Goal: Task Accomplishment & Management: Use online tool/utility

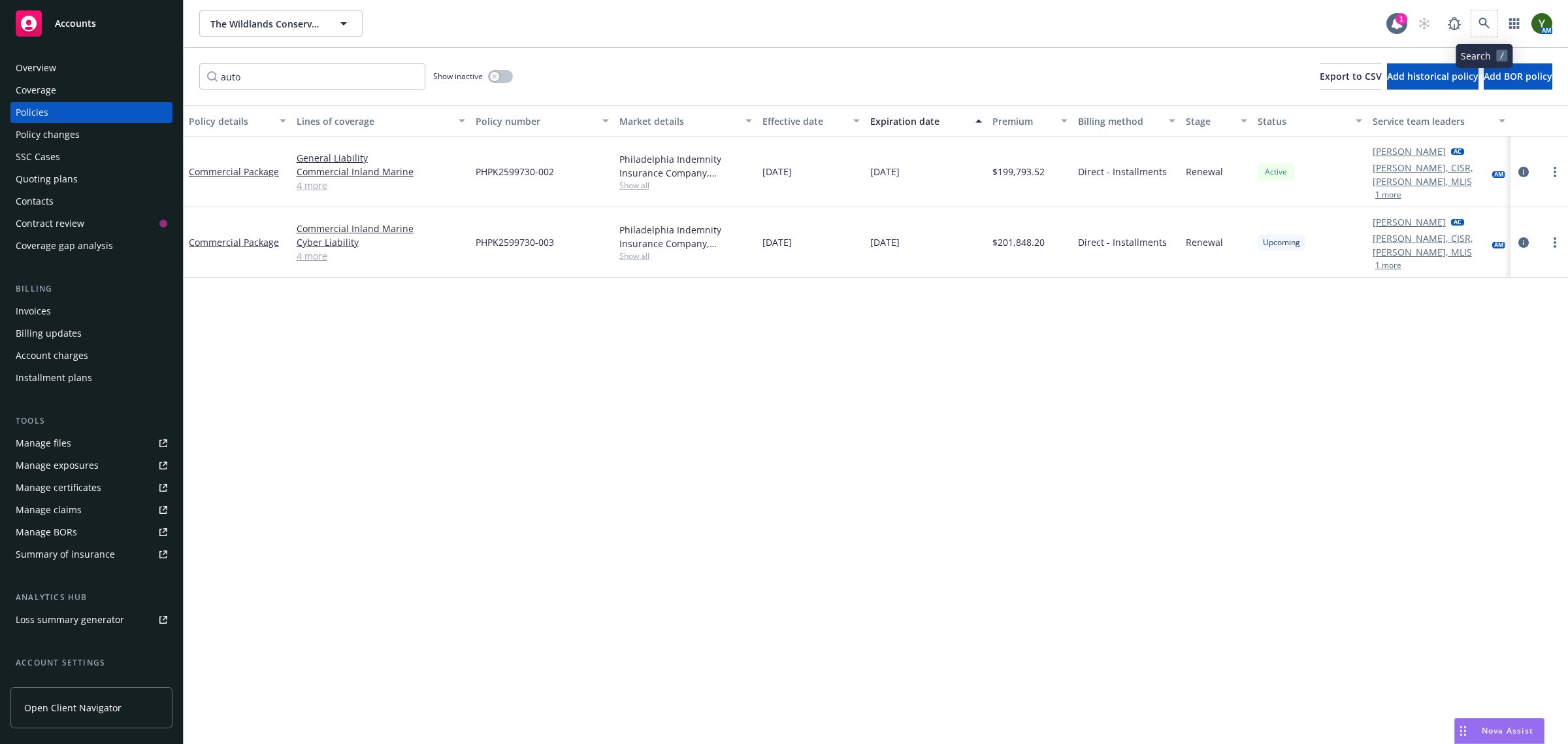
click at [1497, 28] on span at bounding box center [1484, 23] width 26 height 26
click at [1477, 11] on span at bounding box center [1484, 23] width 26 height 26
click at [1481, 17] on link at bounding box center [1484, 23] width 26 height 26
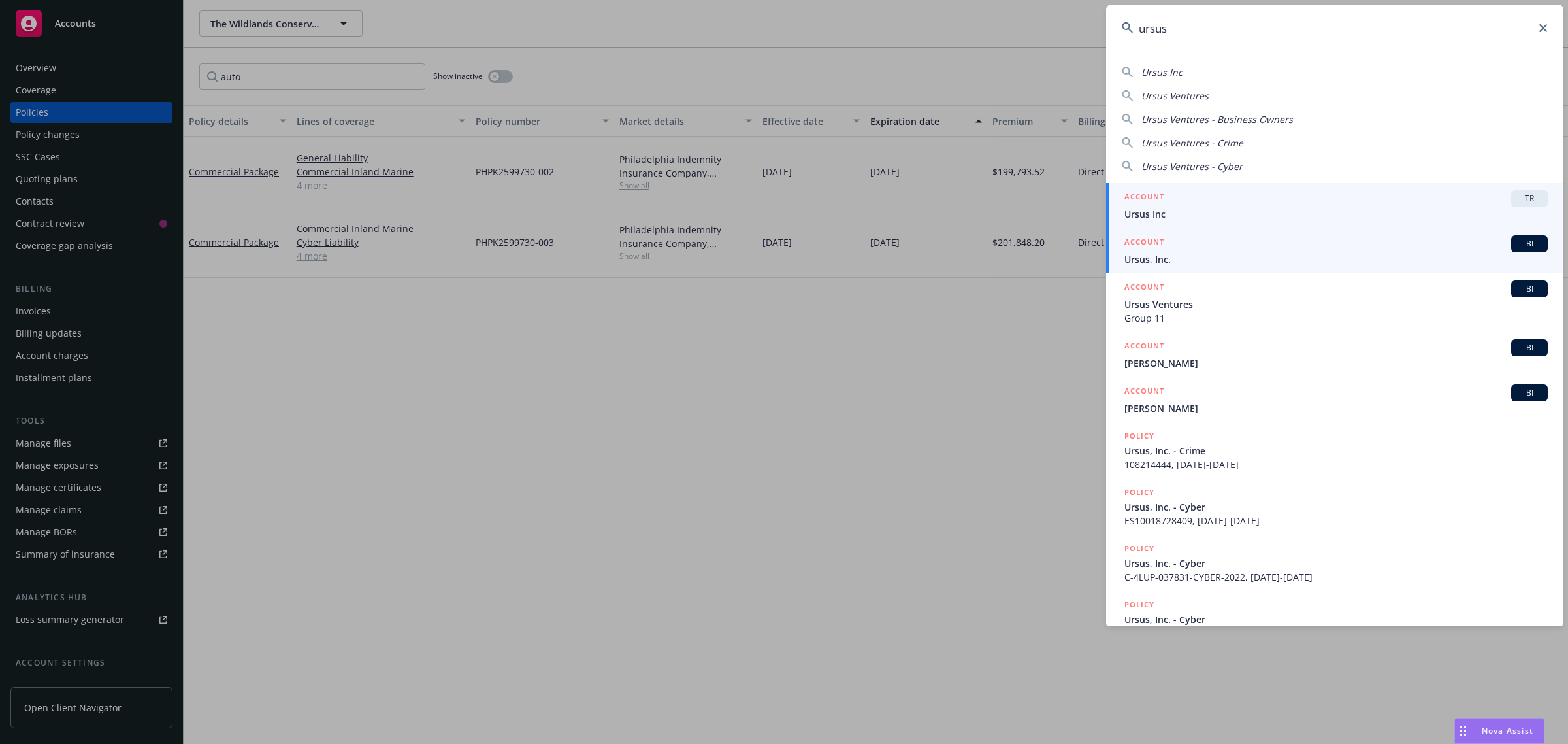
type input "ursus"
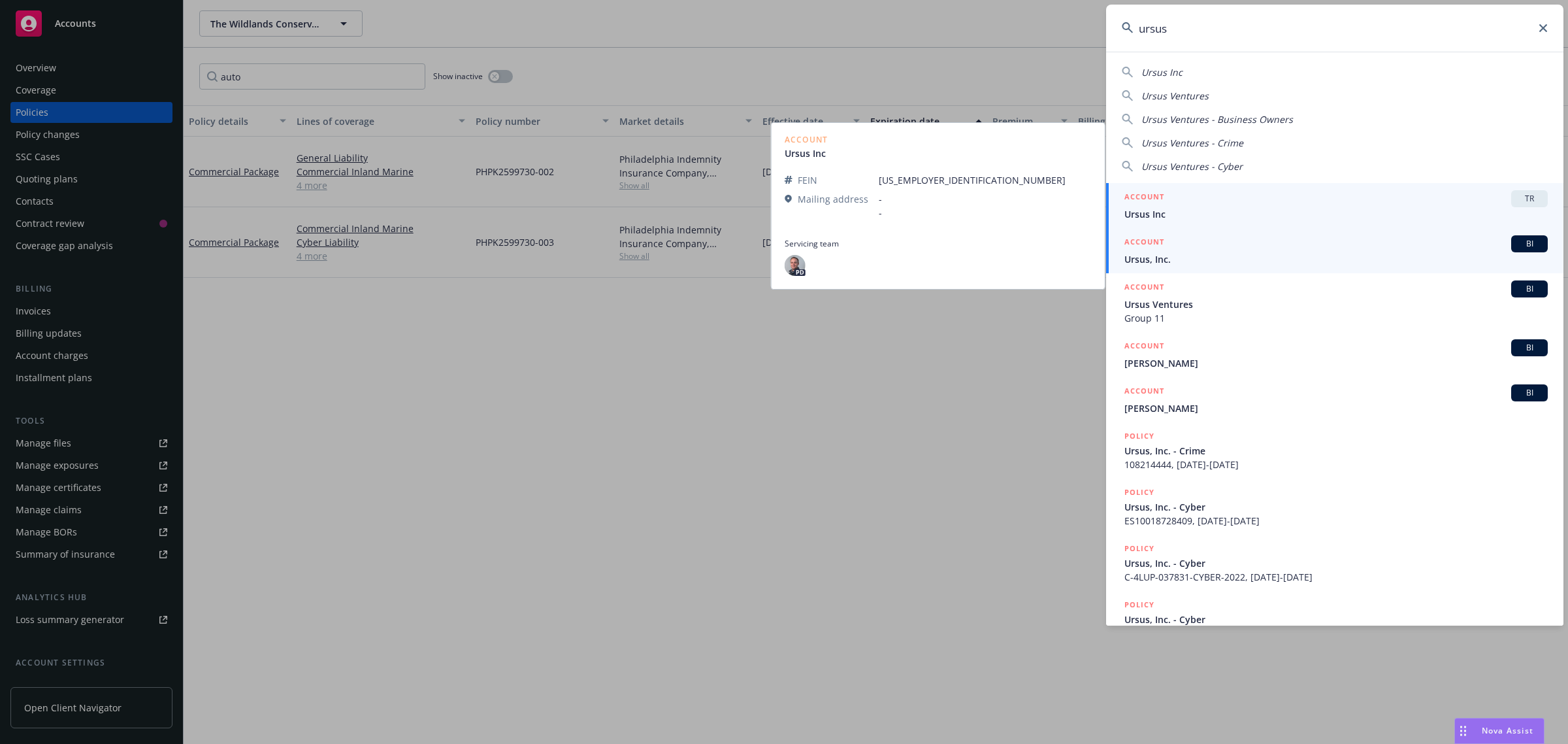
click at [1231, 237] on div "ACCOUNT BI" at bounding box center [1336, 244] width 423 height 17
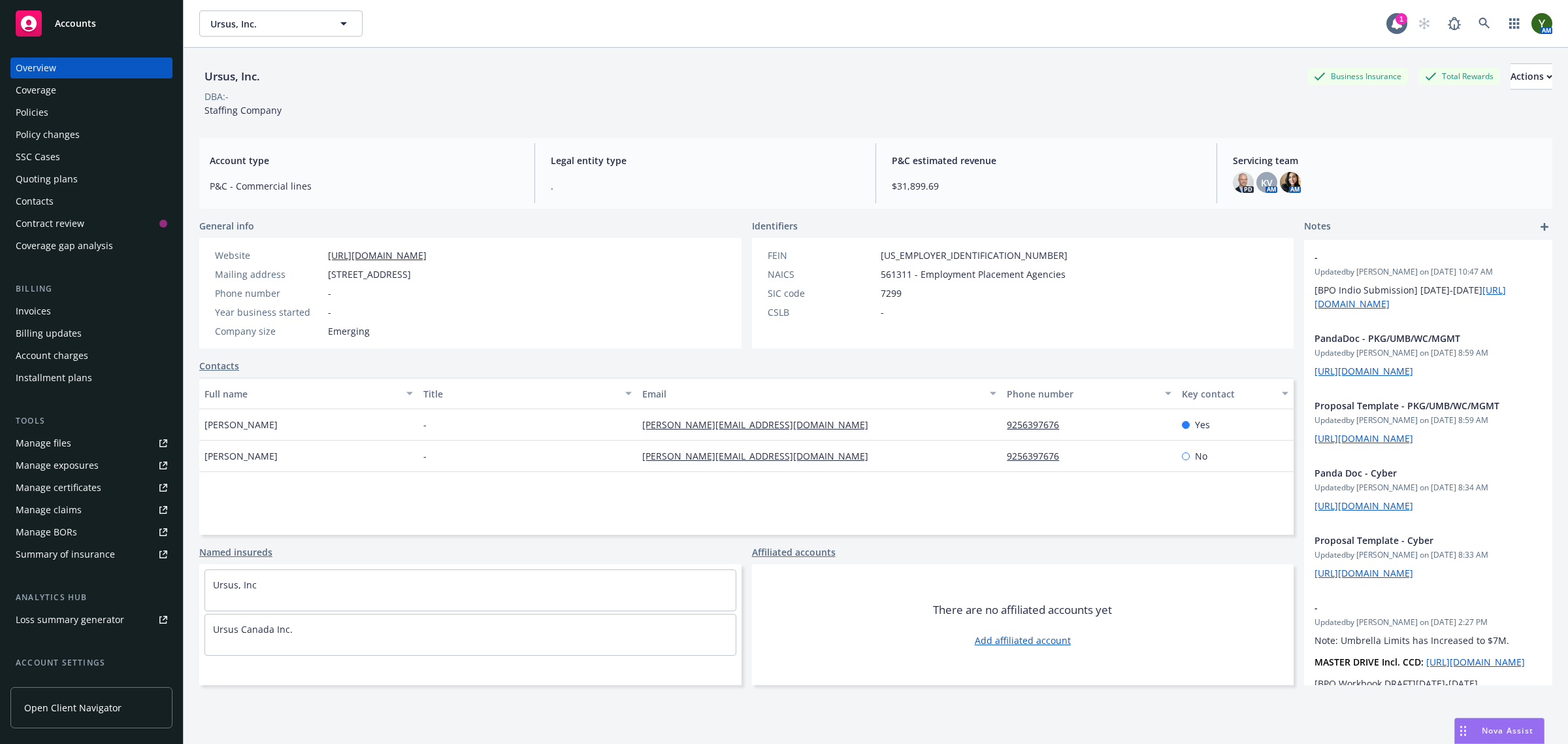
click at [49, 109] on div "Policies" at bounding box center [91, 113] width 152 height 21
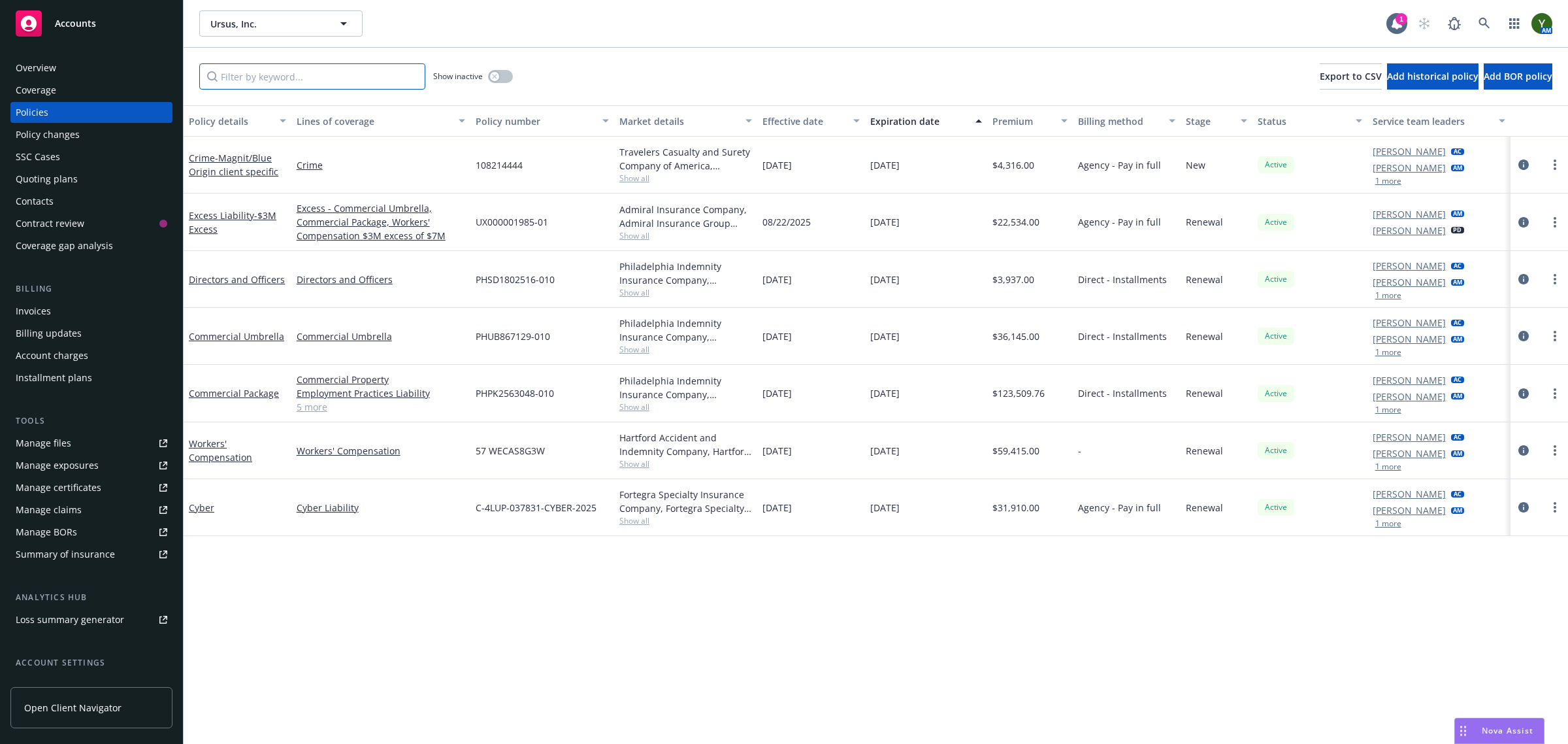
click at [336, 82] on input "Filter by keyword..." at bounding box center [312, 76] width 226 height 26
paste input "UX000001985-01"
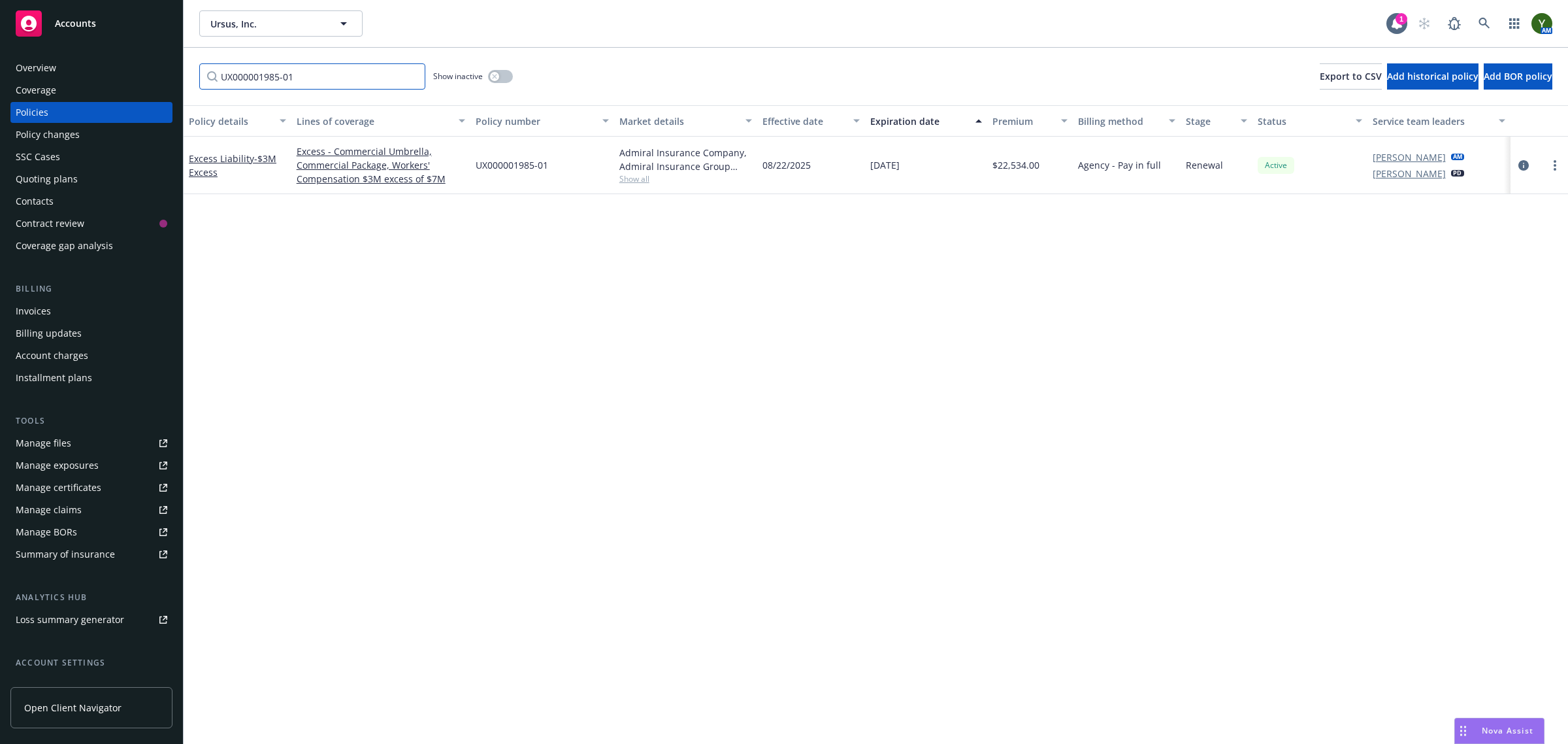
type input "UX000001985-01"
click at [1521, 165] on icon "circleInformation" at bounding box center [1524, 165] width 11 height 11
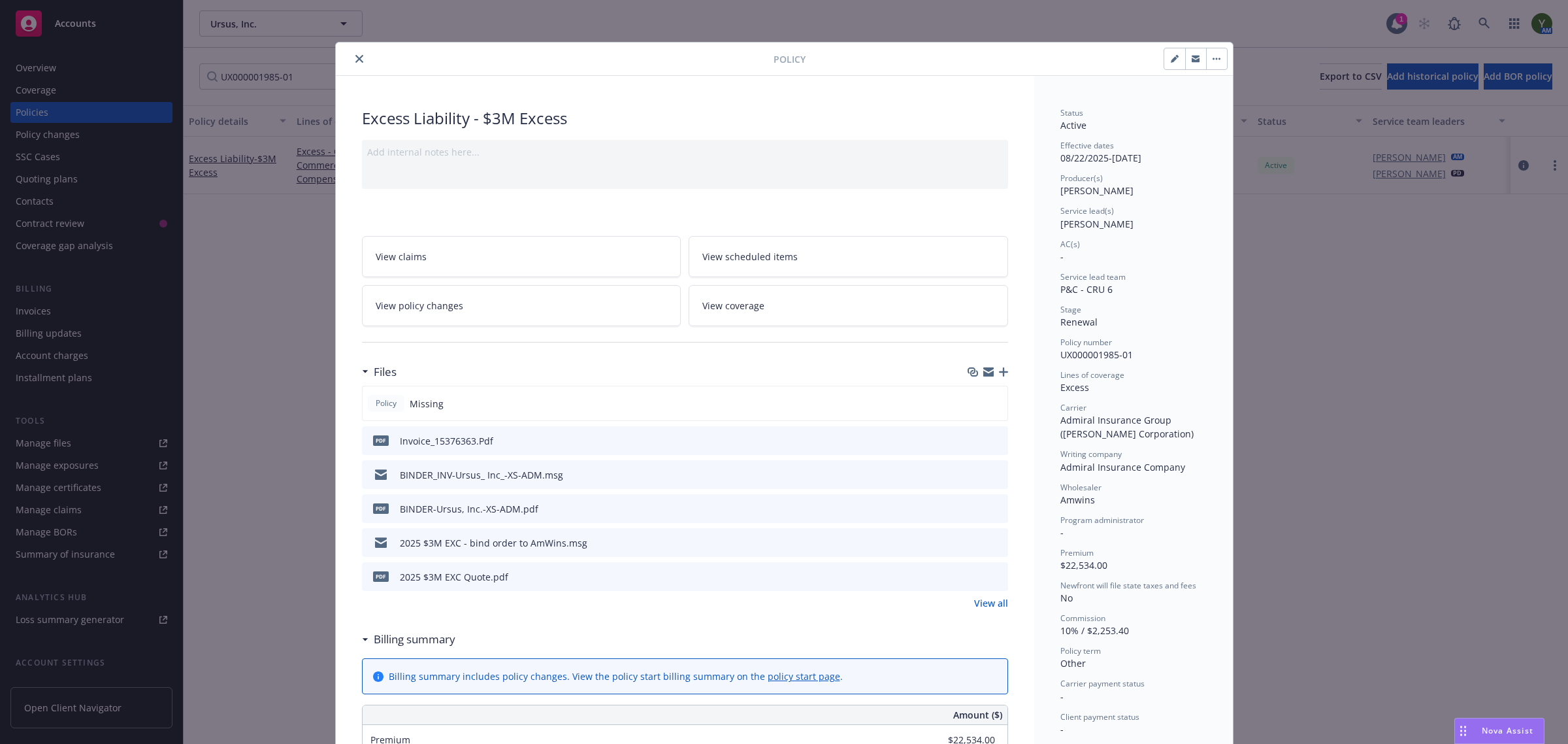
click at [1209, 50] on button "button" at bounding box center [1217, 59] width 21 height 21
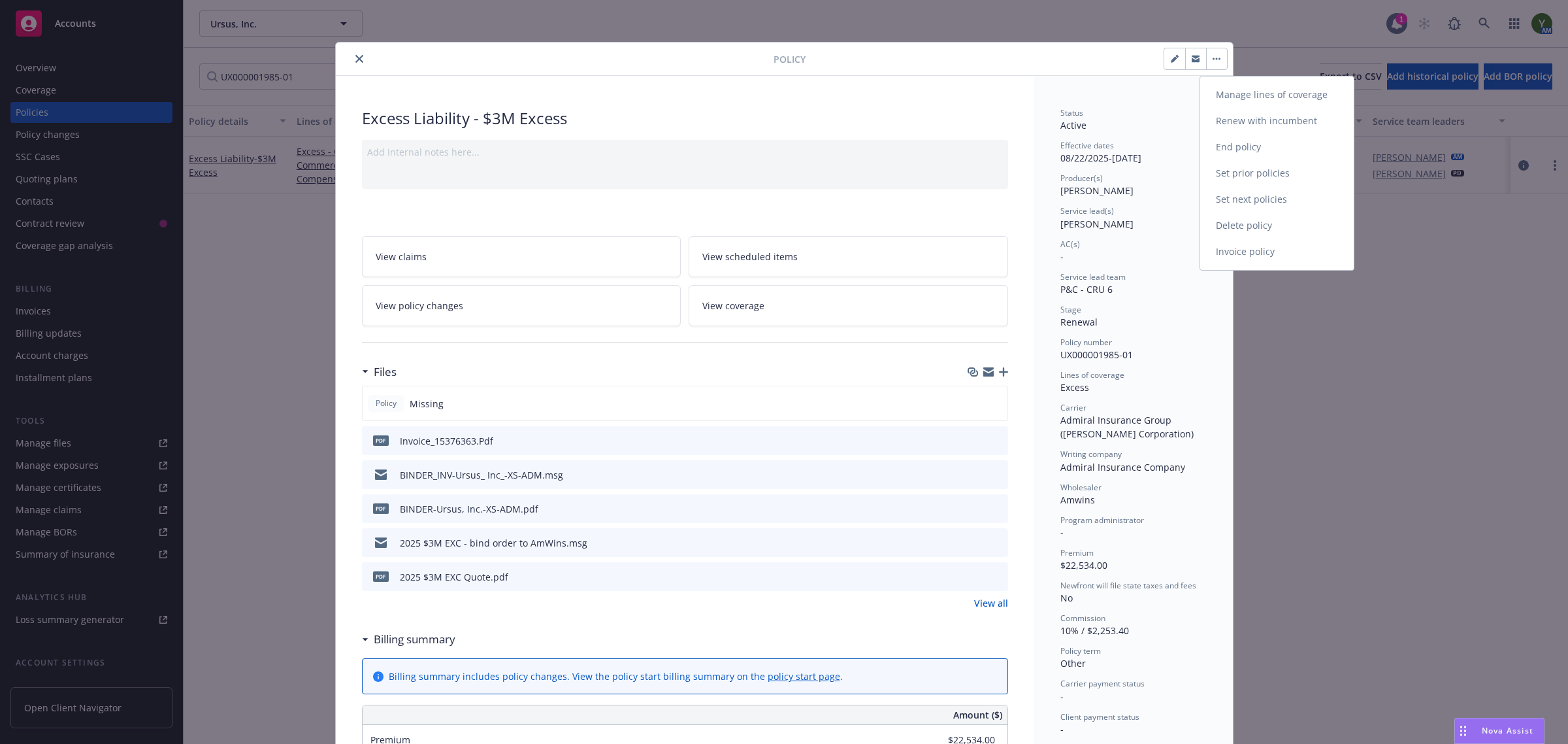
click at [1232, 256] on link "Invoice policy" at bounding box center [1277, 251] width 153 height 26
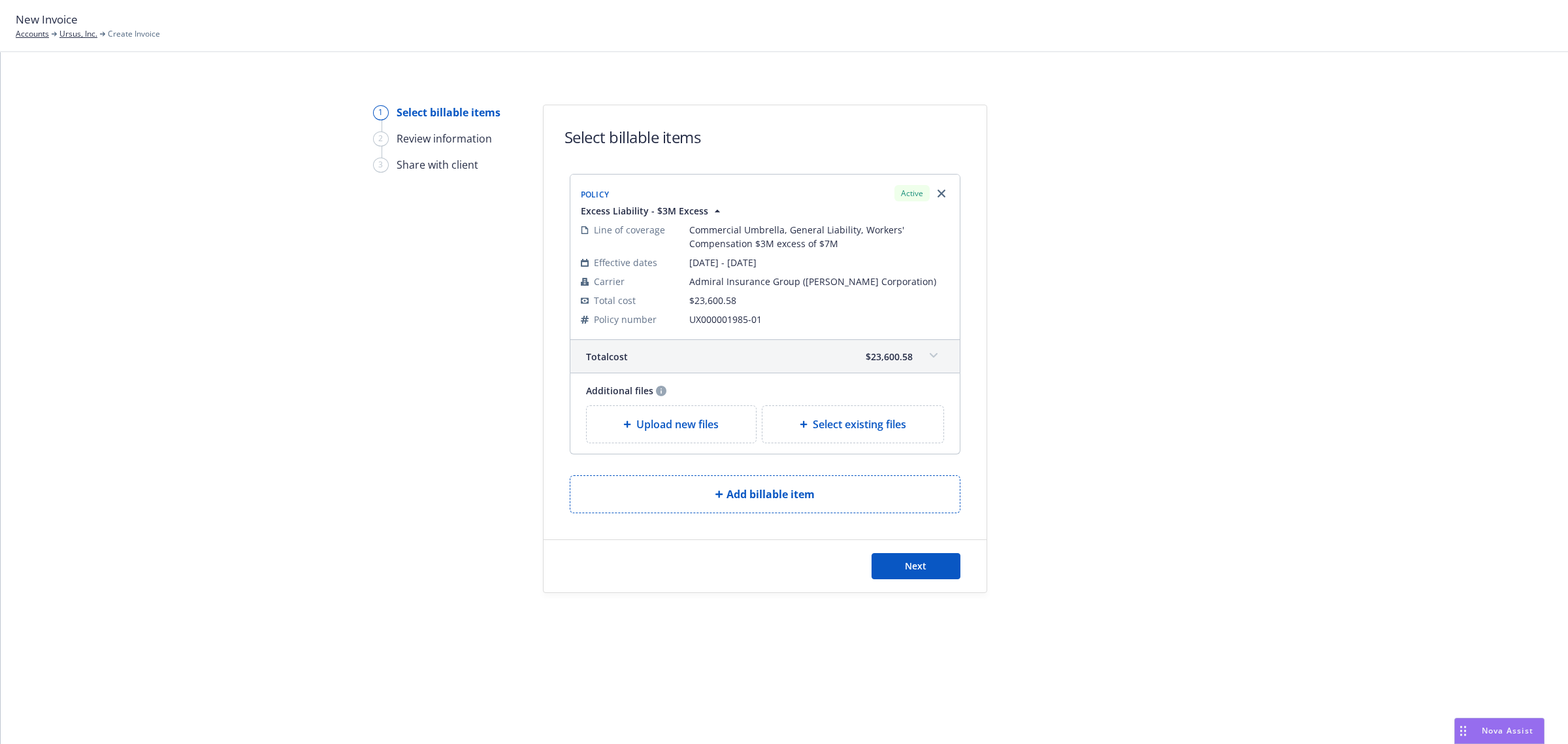
click at [928, 357] on span at bounding box center [934, 355] width 21 height 21
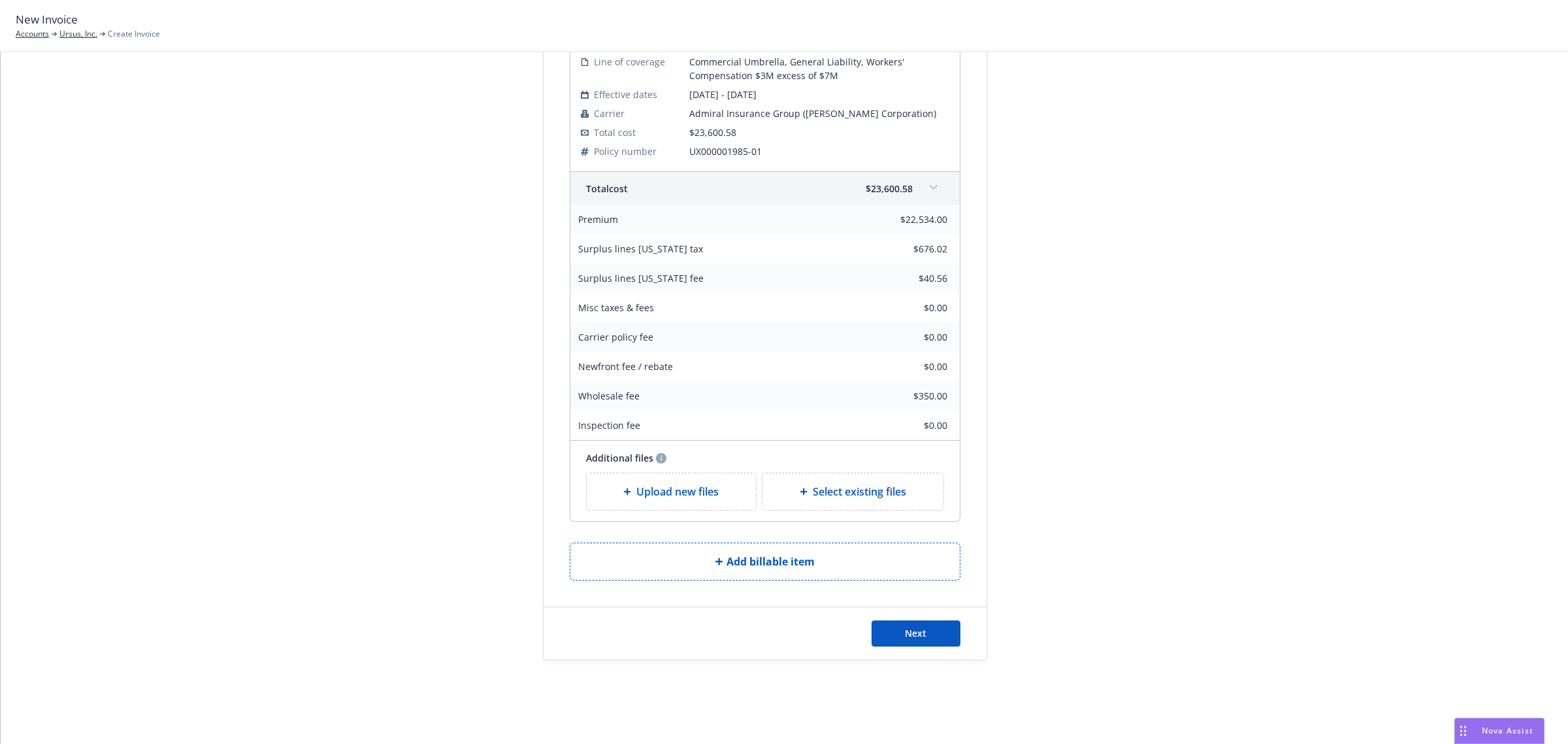
scroll to position [169, 0]
click at [880, 632] on button "Next" at bounding box center [916, 633] width 89 height 26
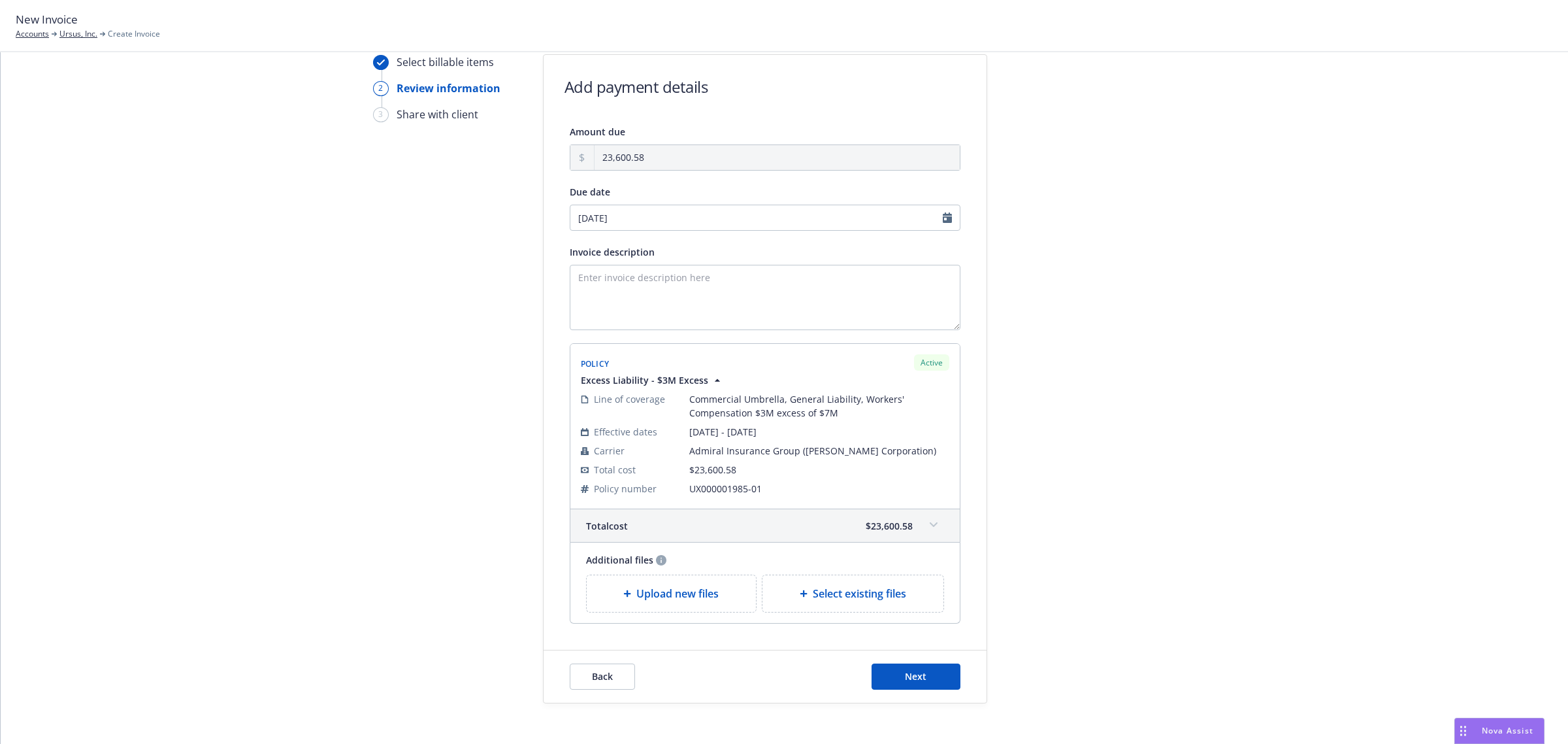
scroll to position [0, 0]
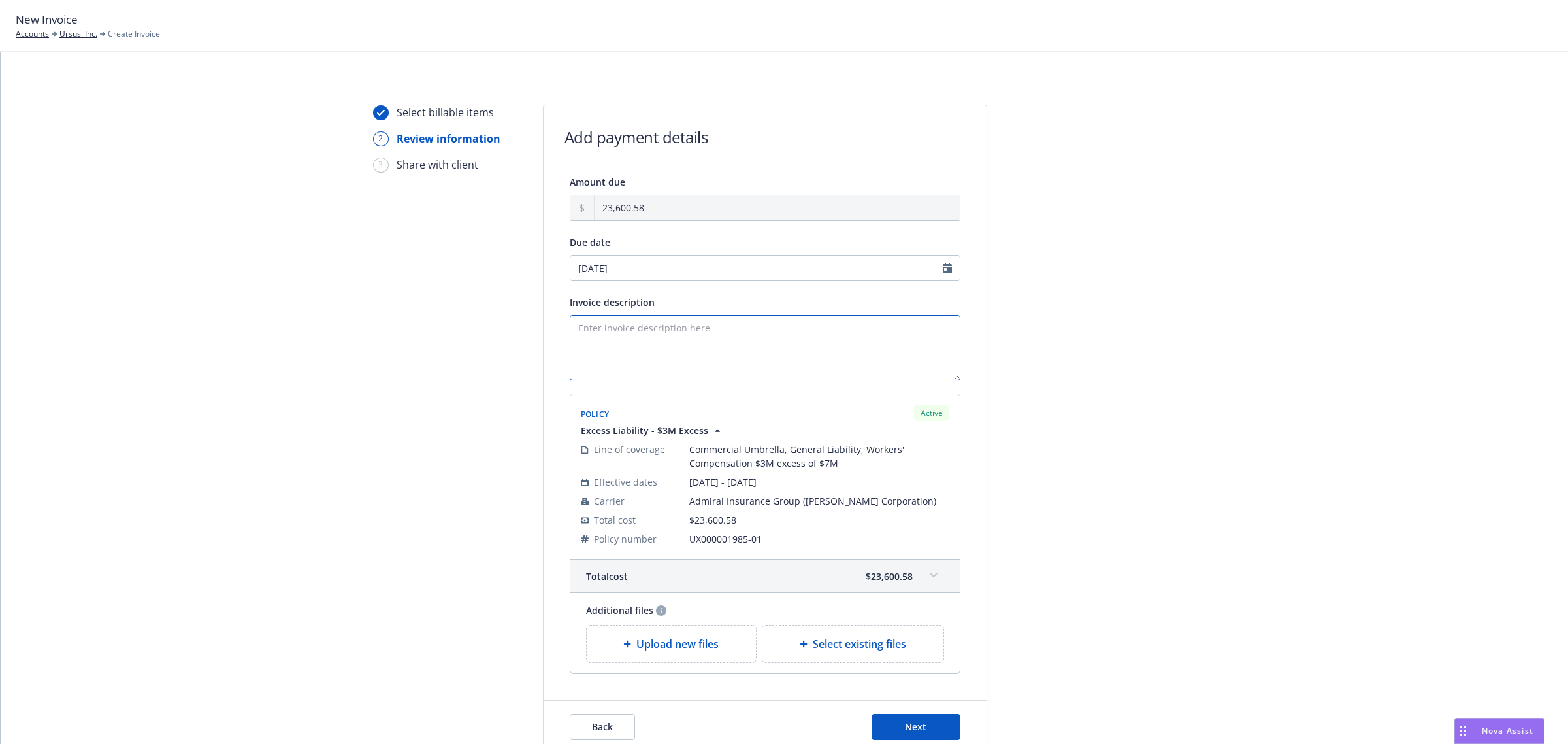
click at [640, 343] on textarea "Invoice description" at bounding box center [765, 348] width 390 height 66
click at [589, 341] on textarea "Invoice description" at bounding box center [765, 348] width 390 height 66
paste textarea "2025 $3M Excess"
click at [720, 334] on textarea "2025 $3M Excess" at bounding box center [765, 348] width 390 height 66
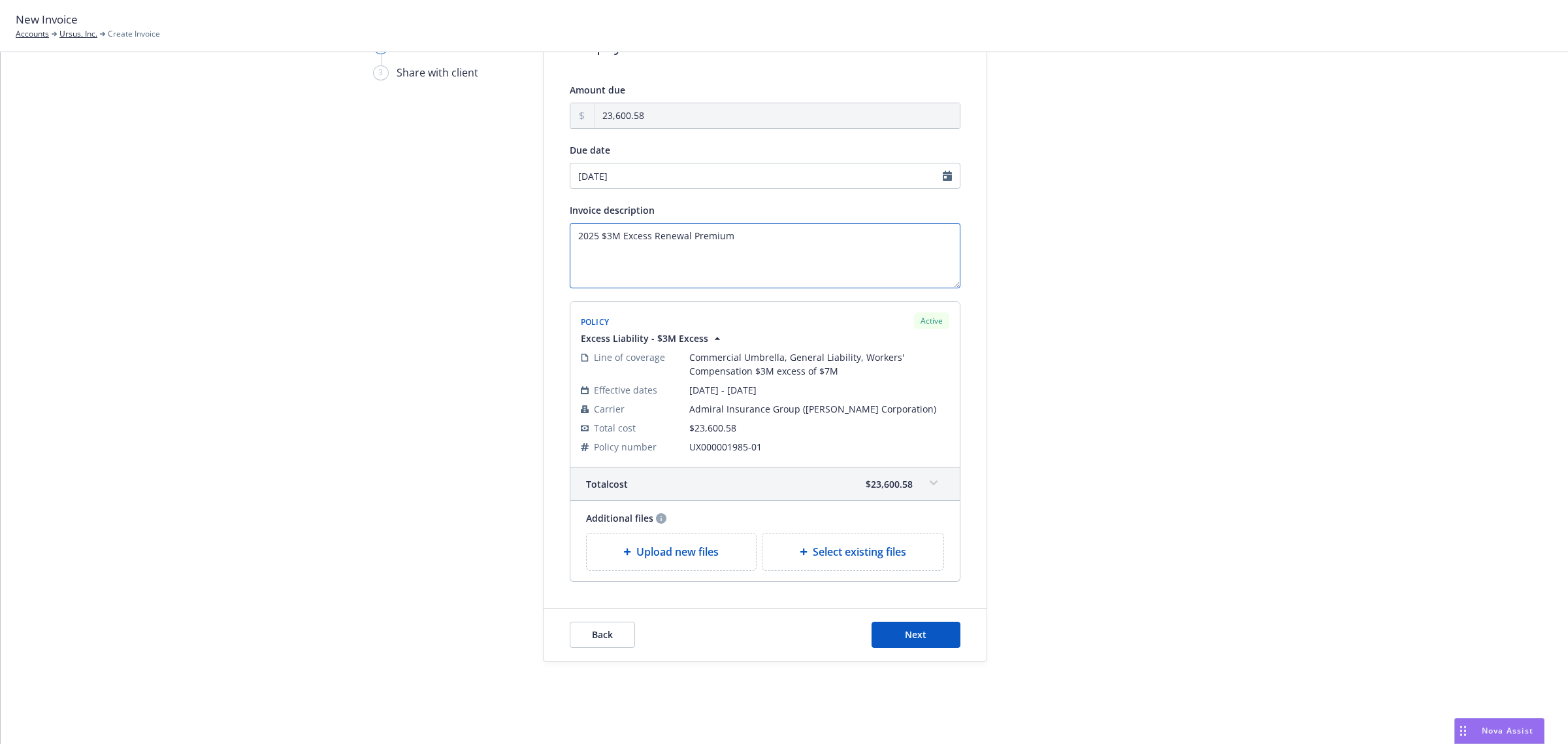
scroll to position [95, 0]
type textarea "2025 $3M Excess Renewal Premium"
click at [916, 629] on span "Next" at bounding box center [916, 633] width 22 height 13
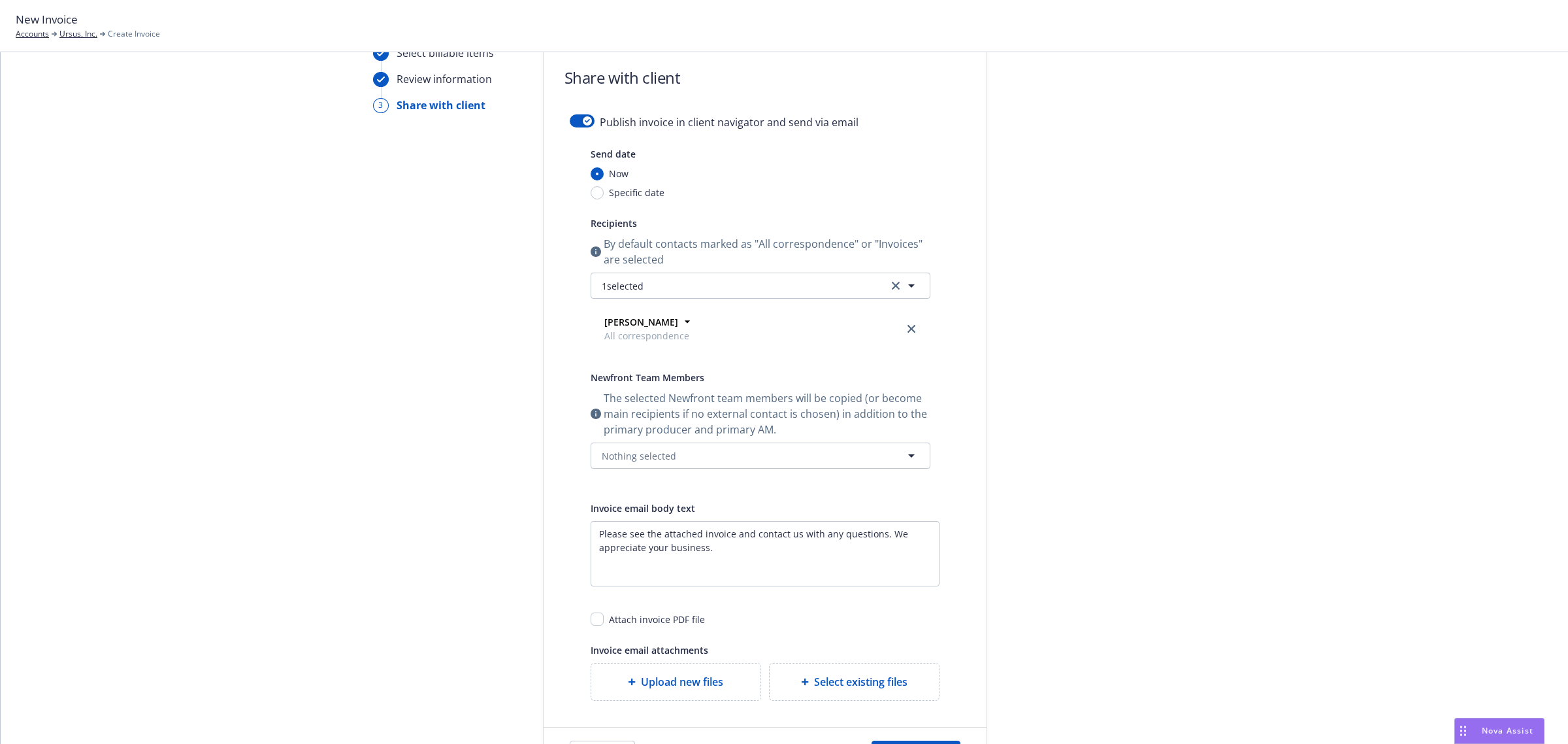
scroll to position [40, 0]
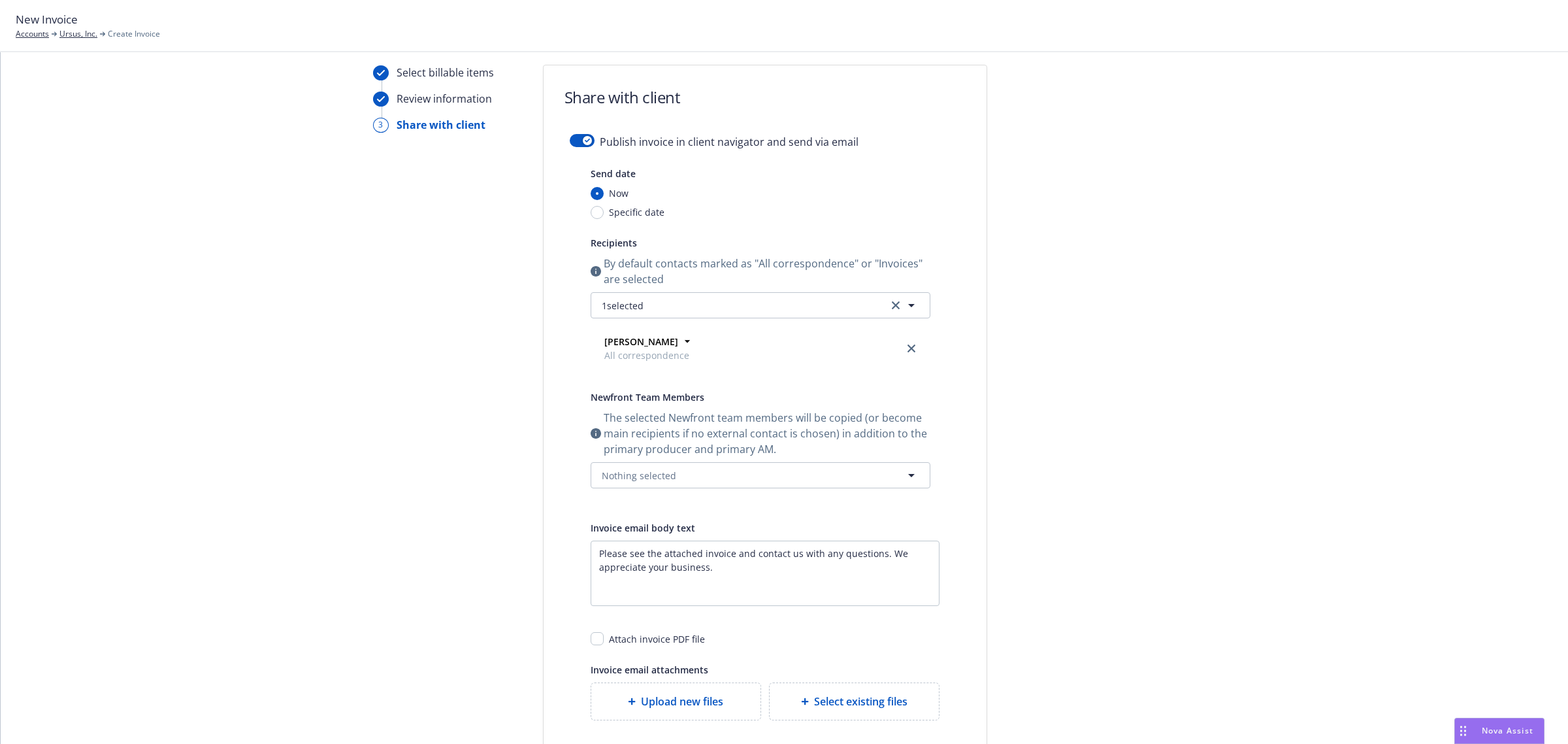
click at [580, 132] on form "Share with client Publish invoice in client navigator and send via email Send d…" at bounding box center [764, 432] width 443 height 734
click at [570, 138] on button "button" at bounding box center [582, 140] width 25 height 13
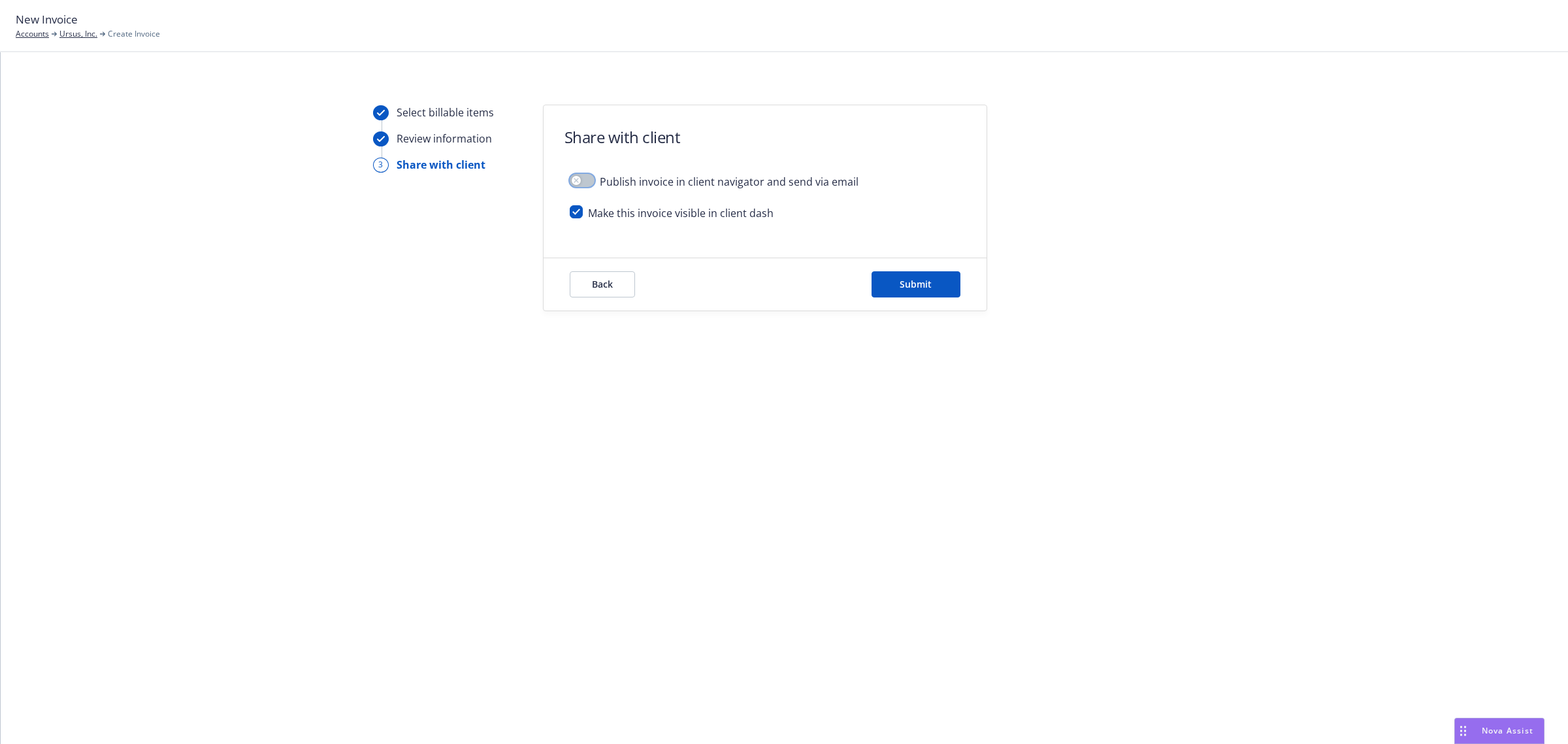
scroll to position [0, 0]
click at [893, 279] on button "Submit" at bounding box center [916, 284] width 89 height 26
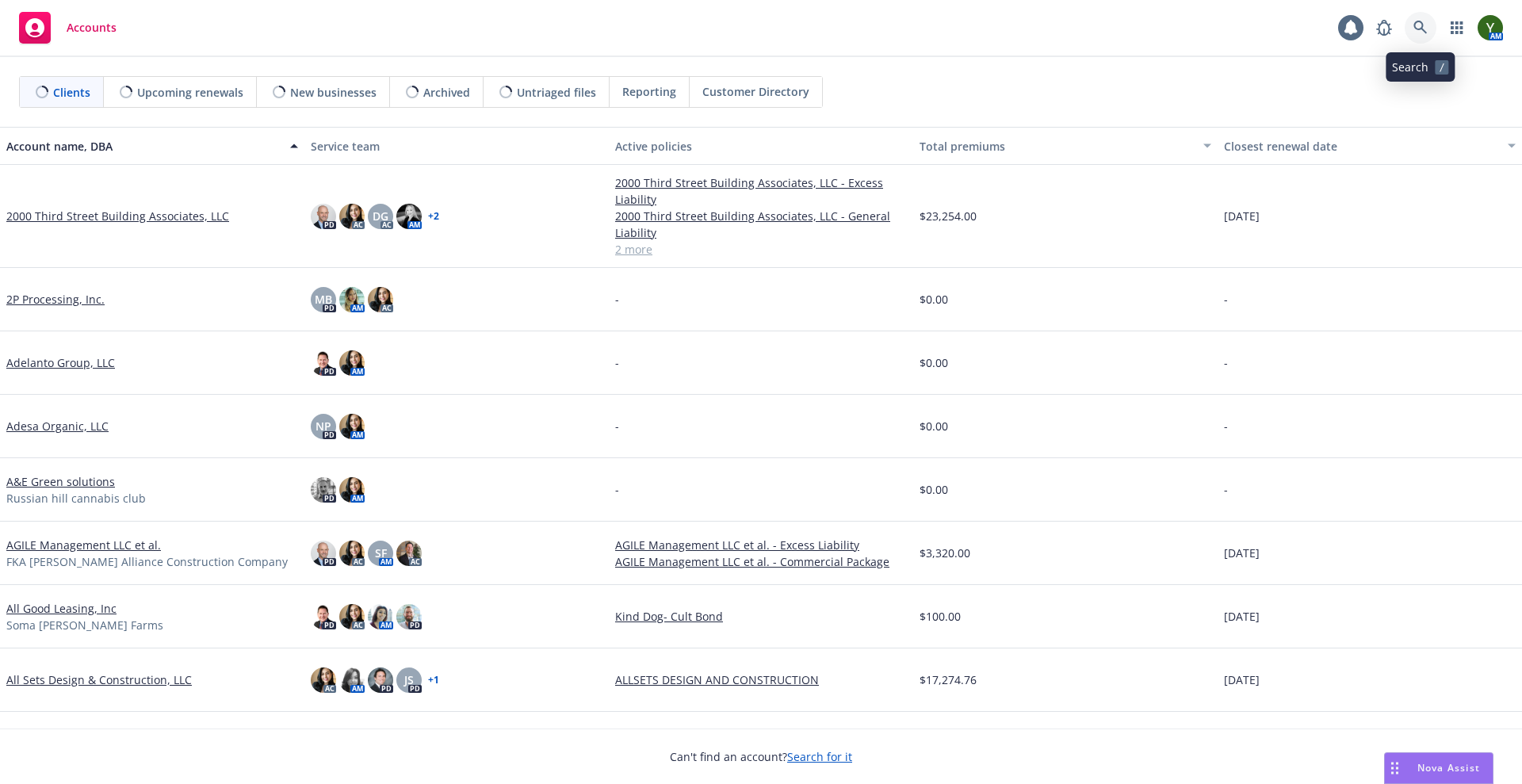
click at [1418, 32] on icon at bounding box center [1420, 28] width 14 height 14
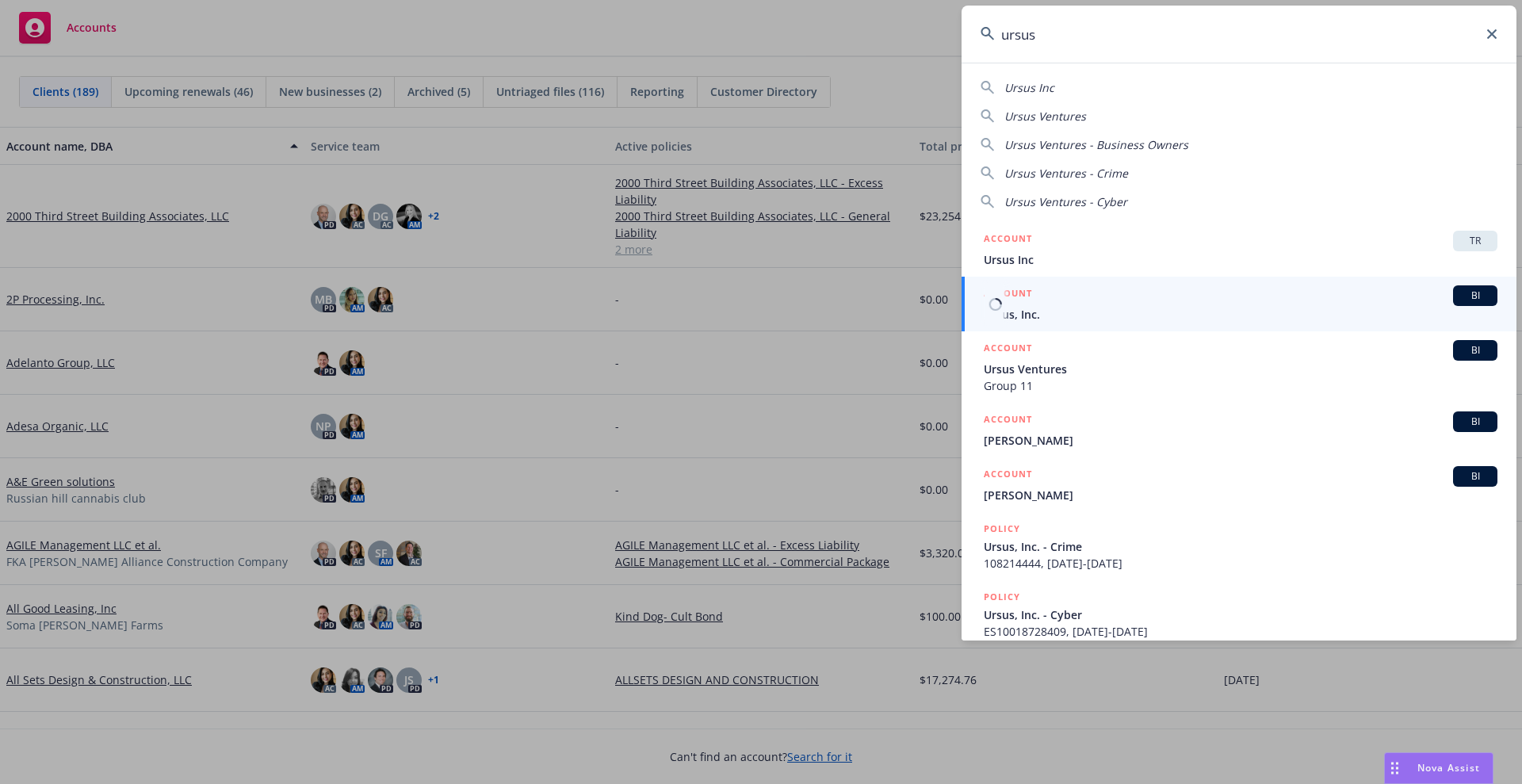
type input "ursus"
click at [1099, 293] on div "ACCOUNT BI" at bounding box center [1240, 295] width 514 height 21
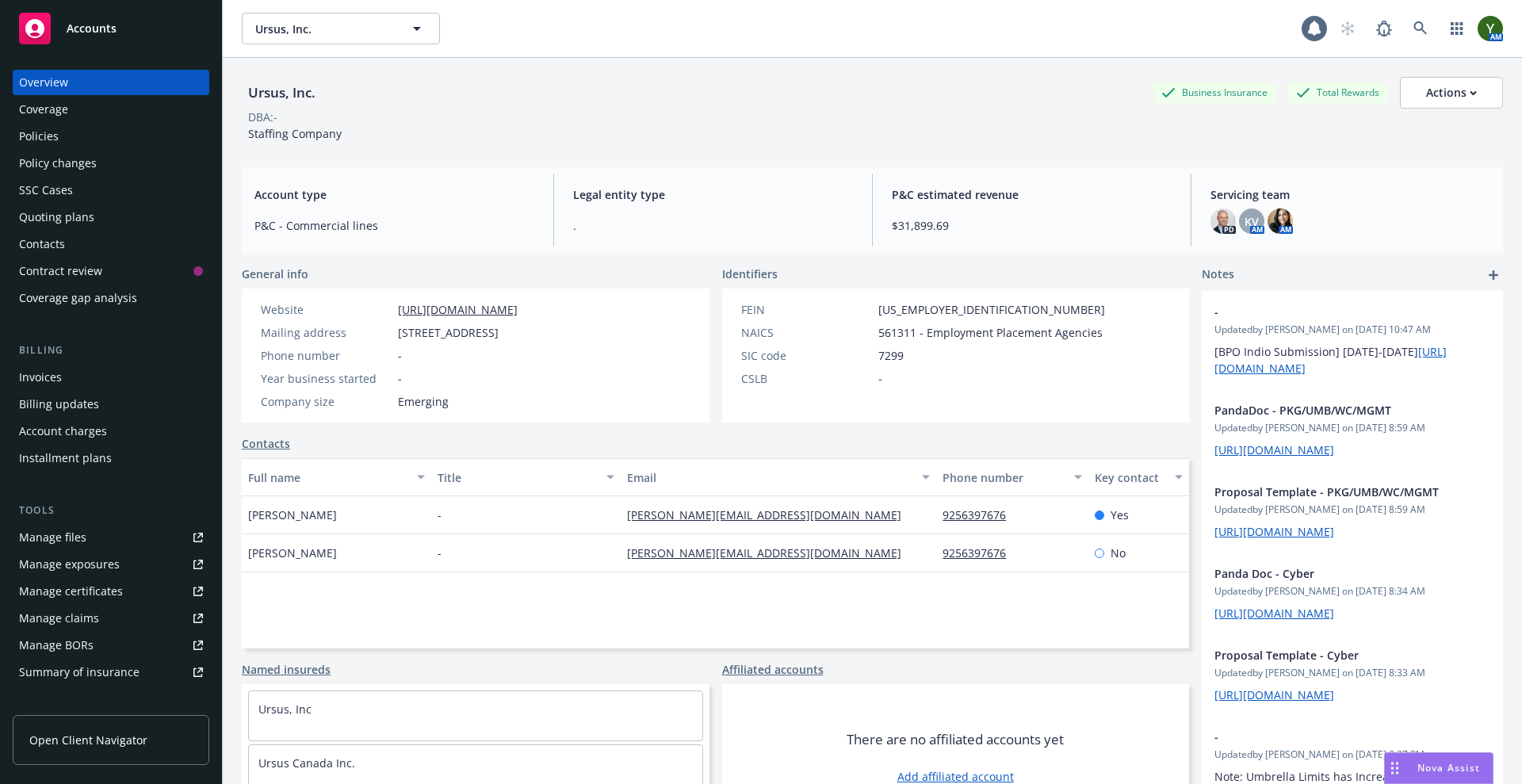
click at [62, 142] on div "Policies" at bounding box center [111, 136] width 184 height 26
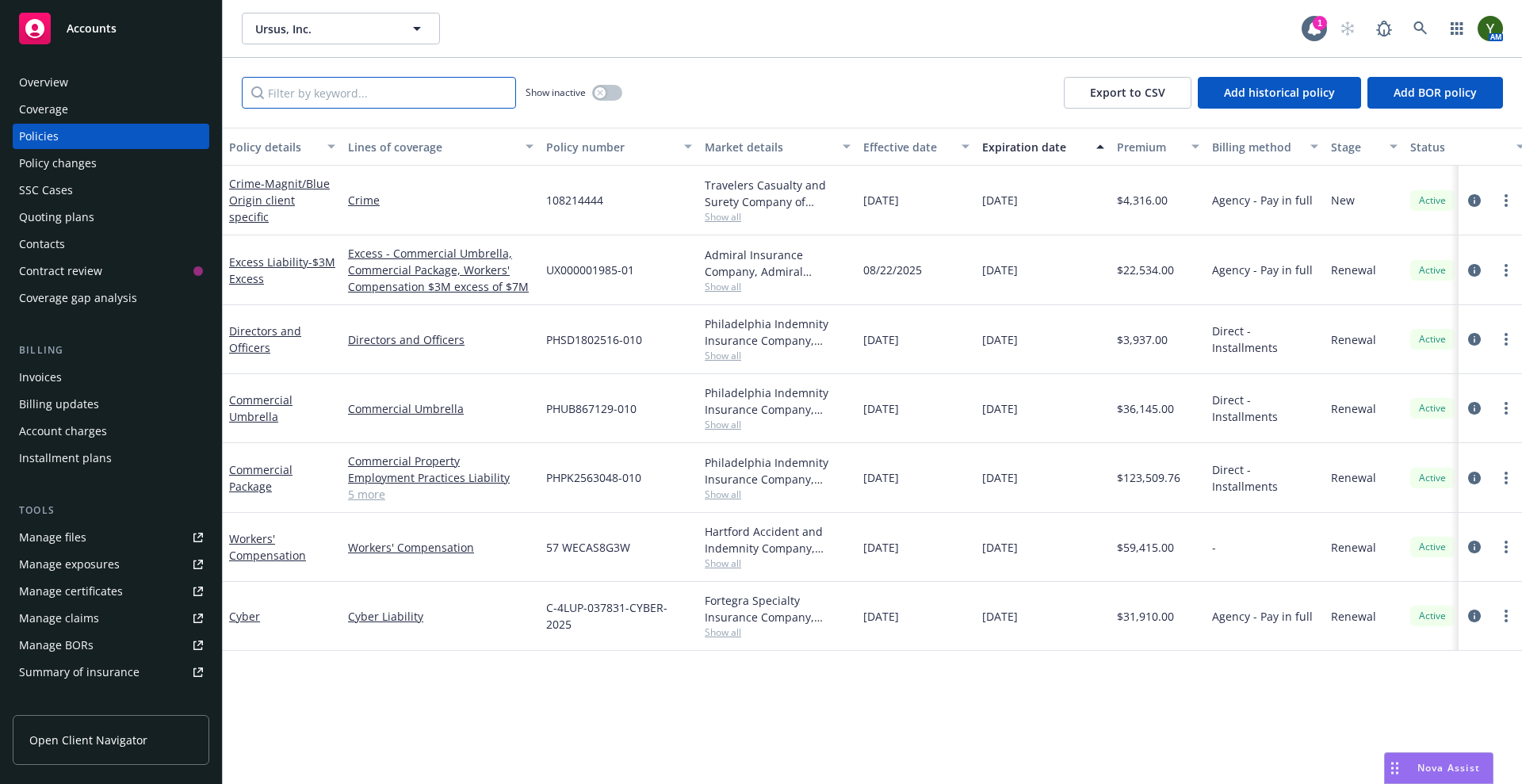
click at [358, 77] on input "Filter by keyword..." at bounding box center [379, 92] width 275 height 31
paste input "2025 $3M Excess"
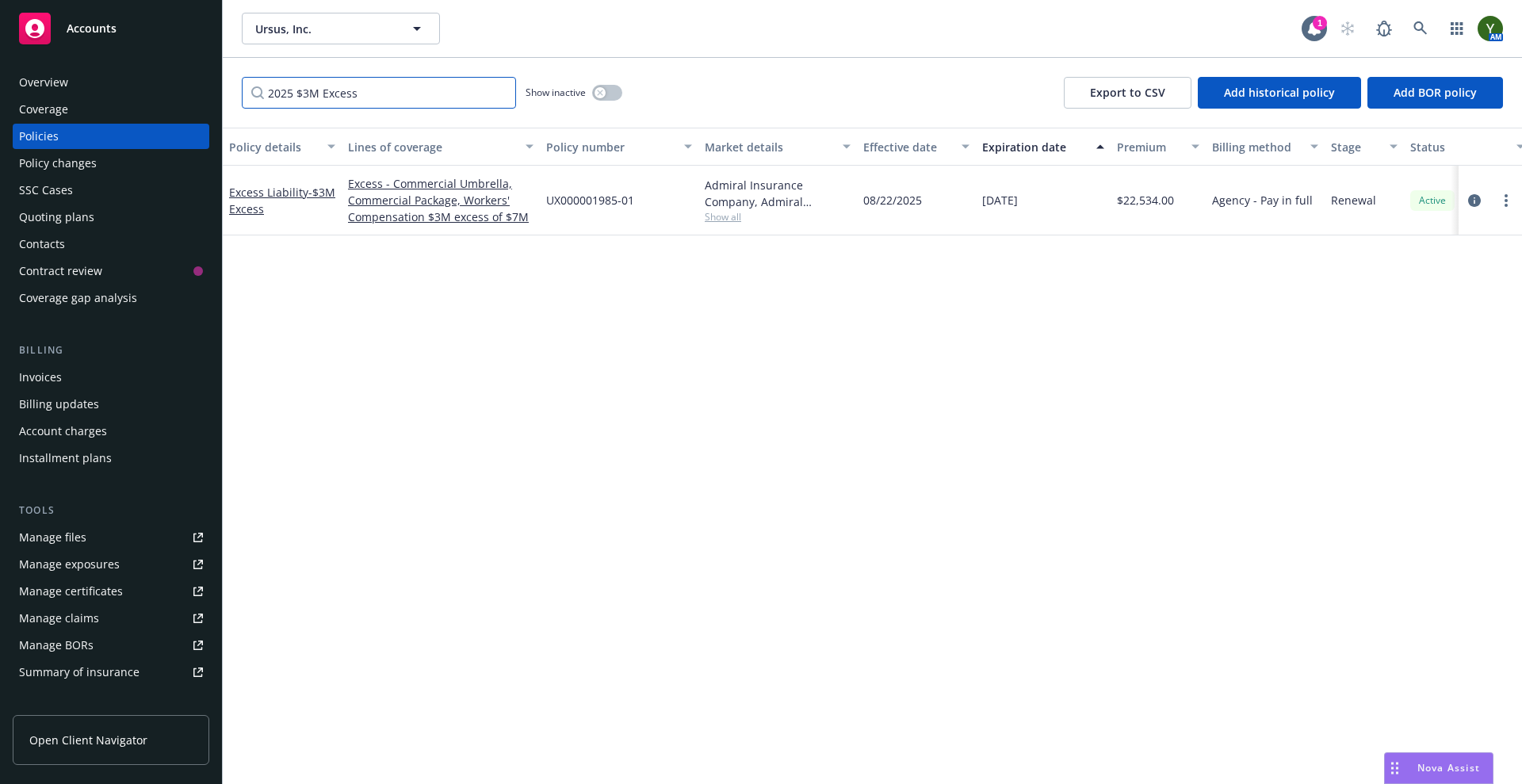
type input "2025 $3M Excess"
click at [620, 87] on button "button" at bounding box center [608, 93] width 31 height 16
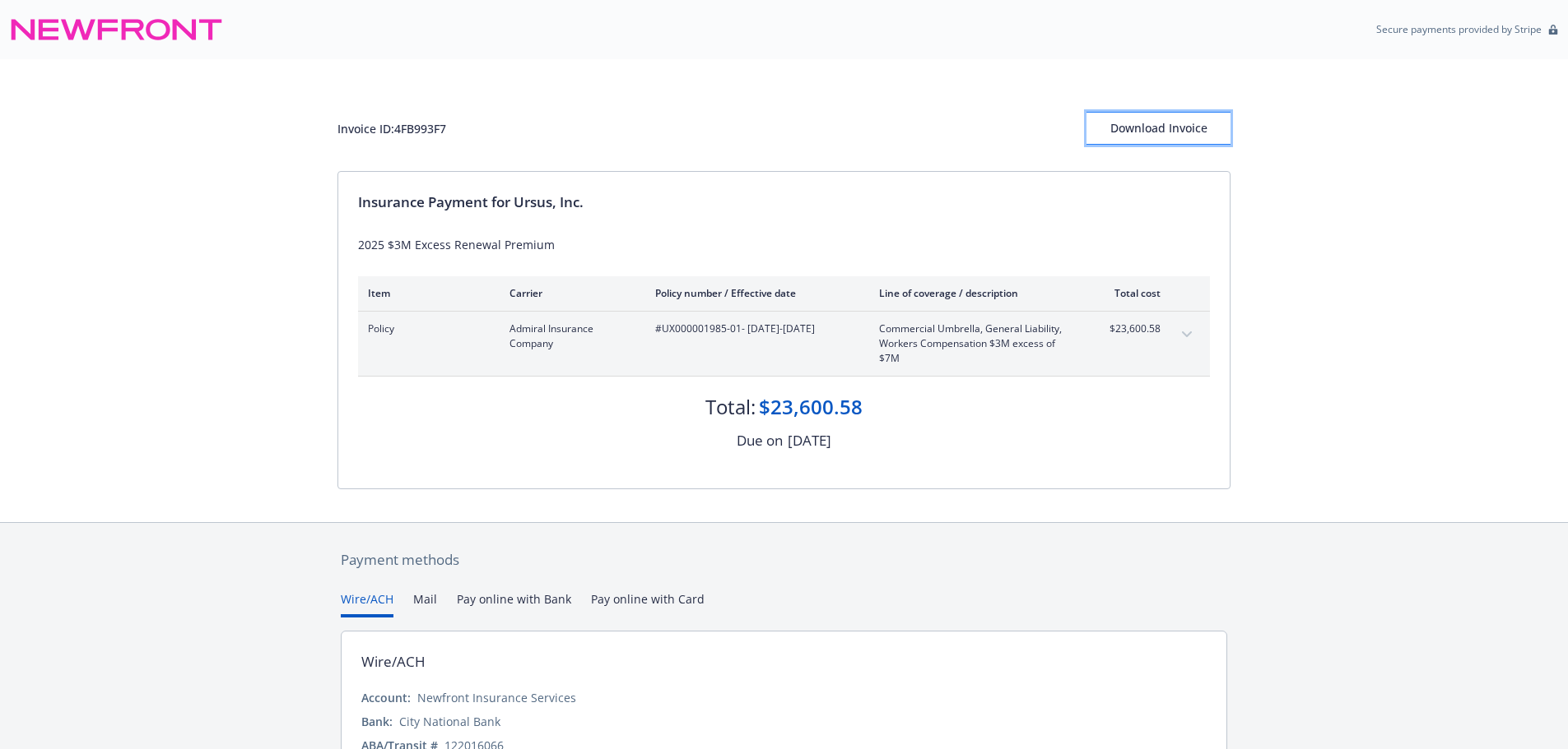
click at [1180, 128] on div "Download Invoice" at bounding box center [1158, 128] width 144 height 32
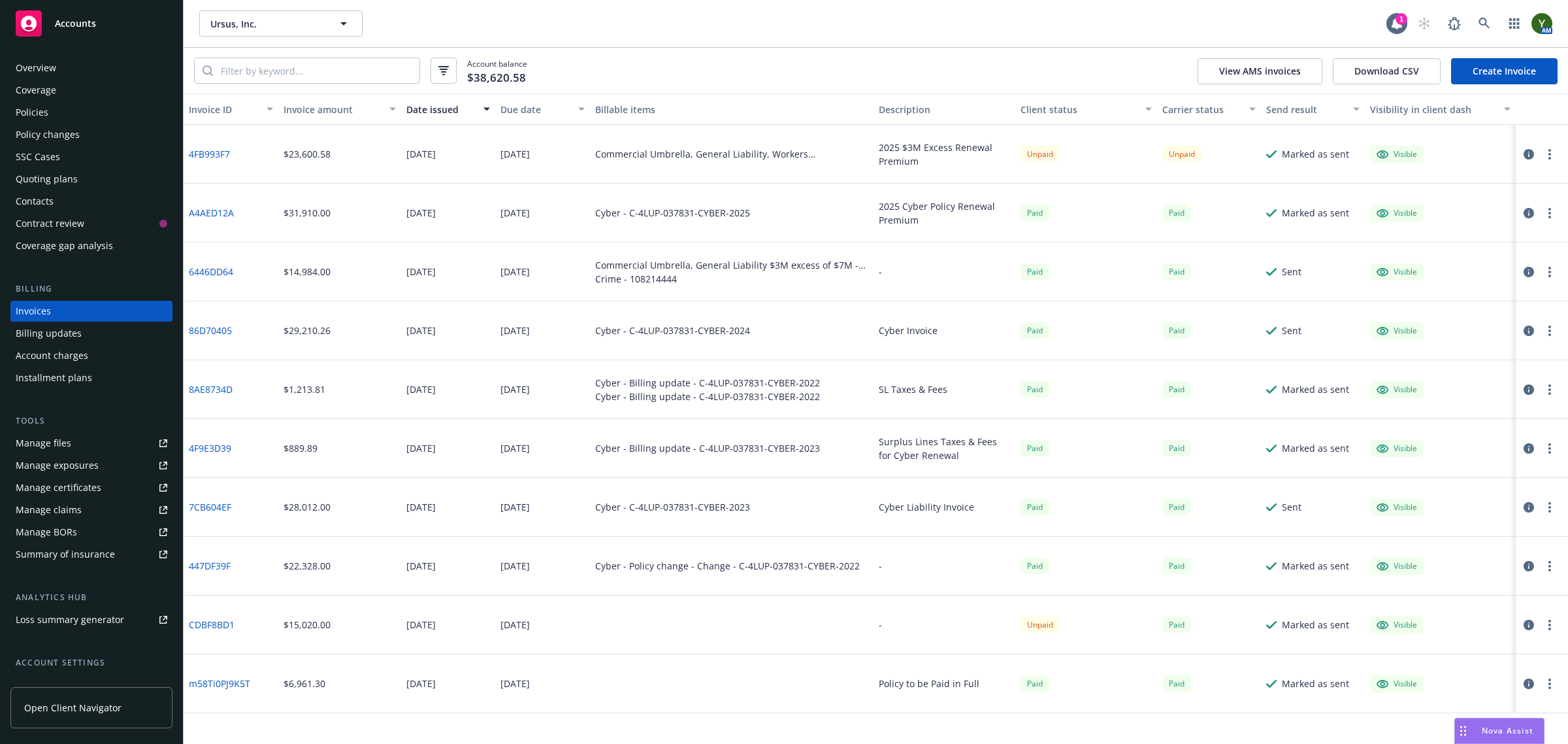
click at [62, 105] on div "Policies" at bounding box center [91, 113] width 152 height 21
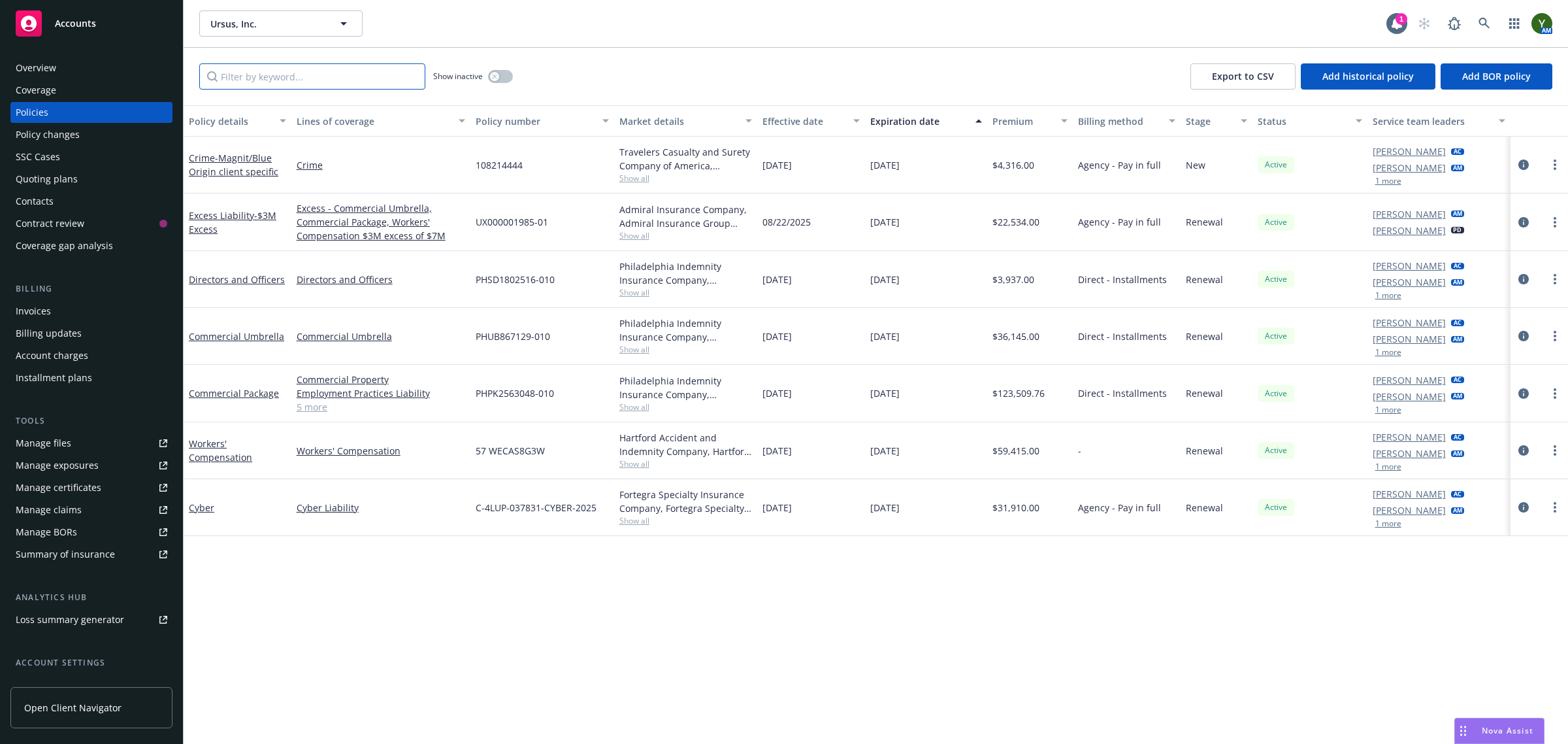
click at [330, 74] on input "Filter by keyword..." at bounding box center [312, 76] width 226 height 26
click at [1526, 220] on icon "circleInformation" at bounding box center [1524, 222] width 11 height 11
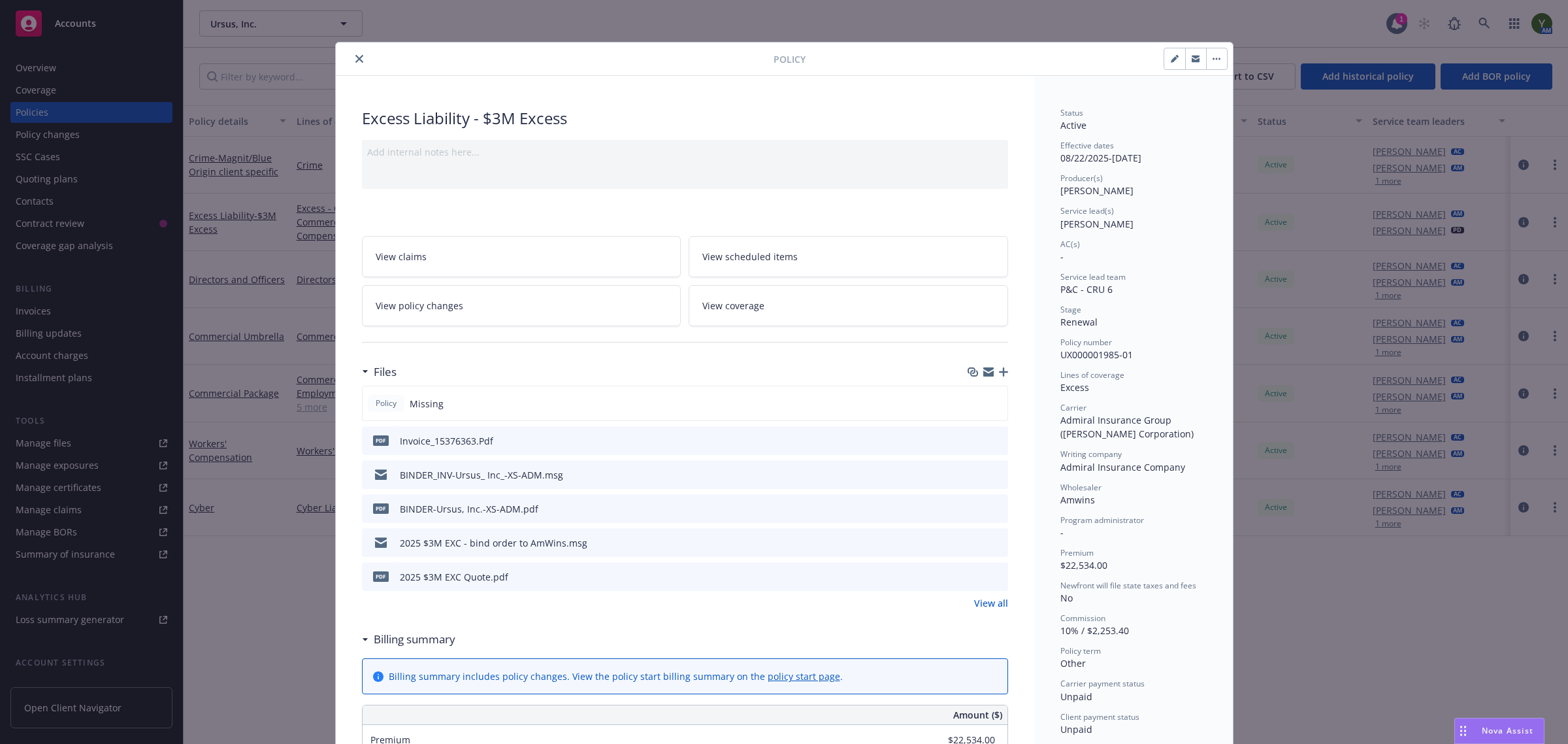
click at [990, 472] on icon "preview file" at bounding box center [996, 474] width 12 height 9
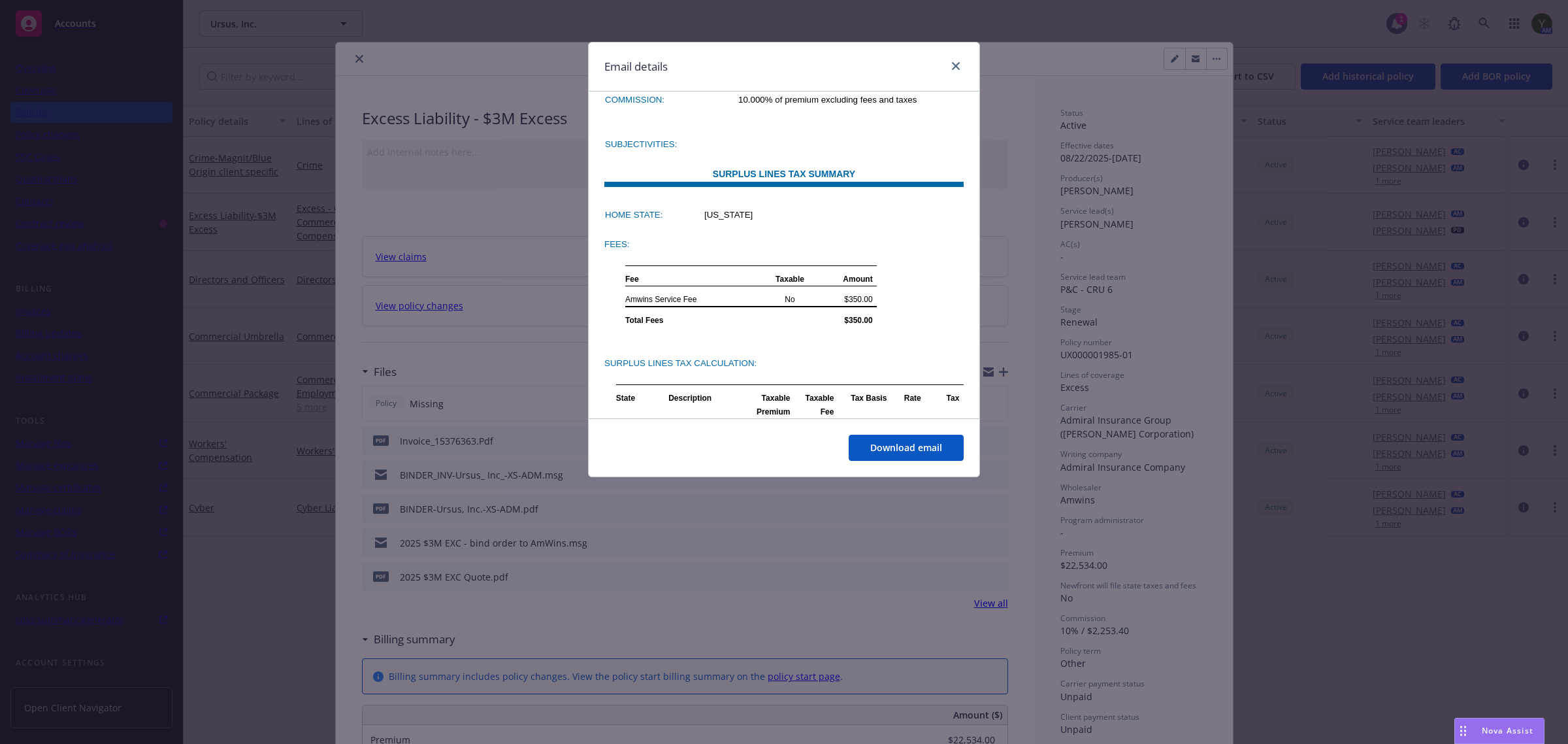
scroll to position [817, 0]
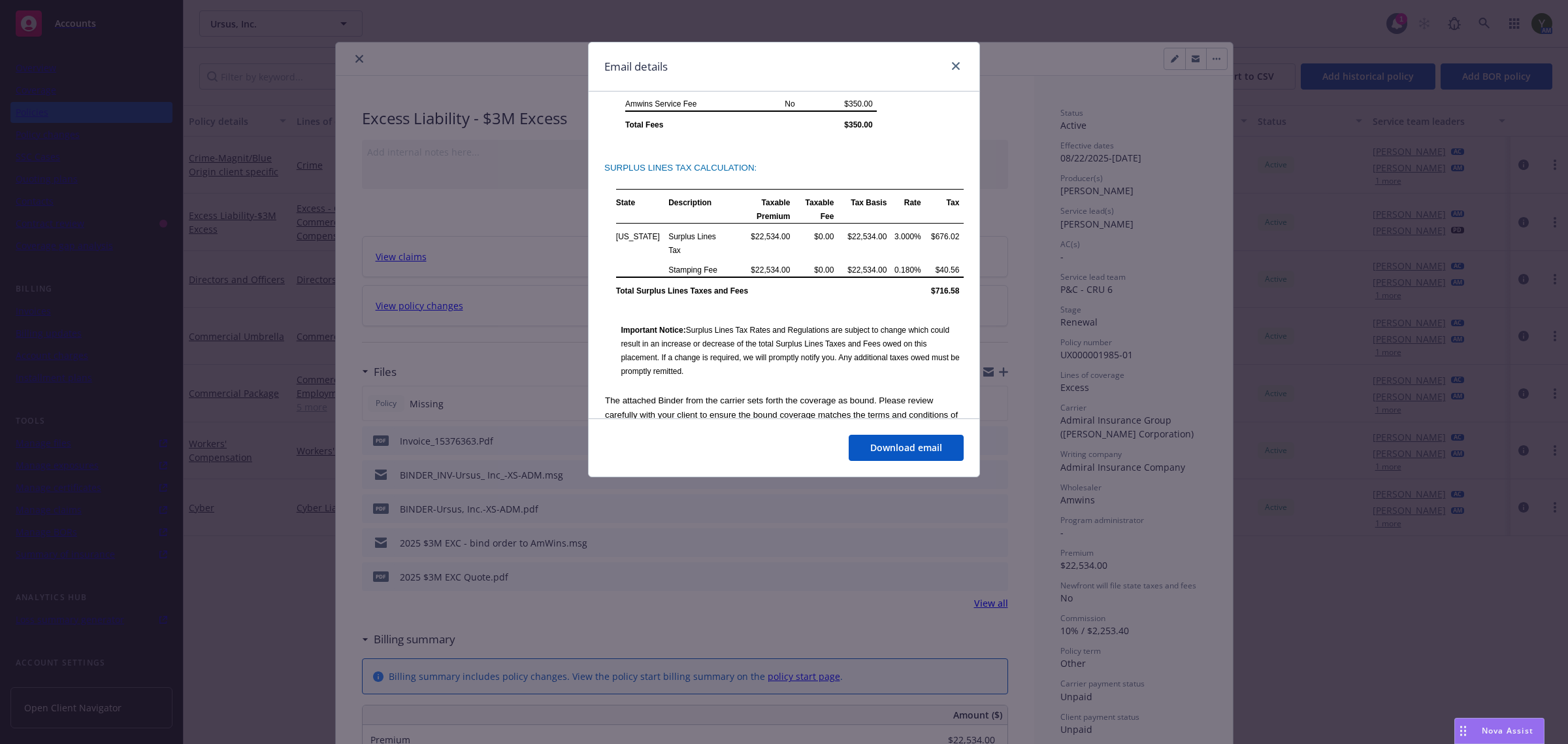
click at [480, 380] on div "Email details BINDER/INV-Ursus, Inc.-XS-ADM Monday, August 25, 2025 at 4:56 PM …" at bounding box center [784, 372] width 1568 height 744
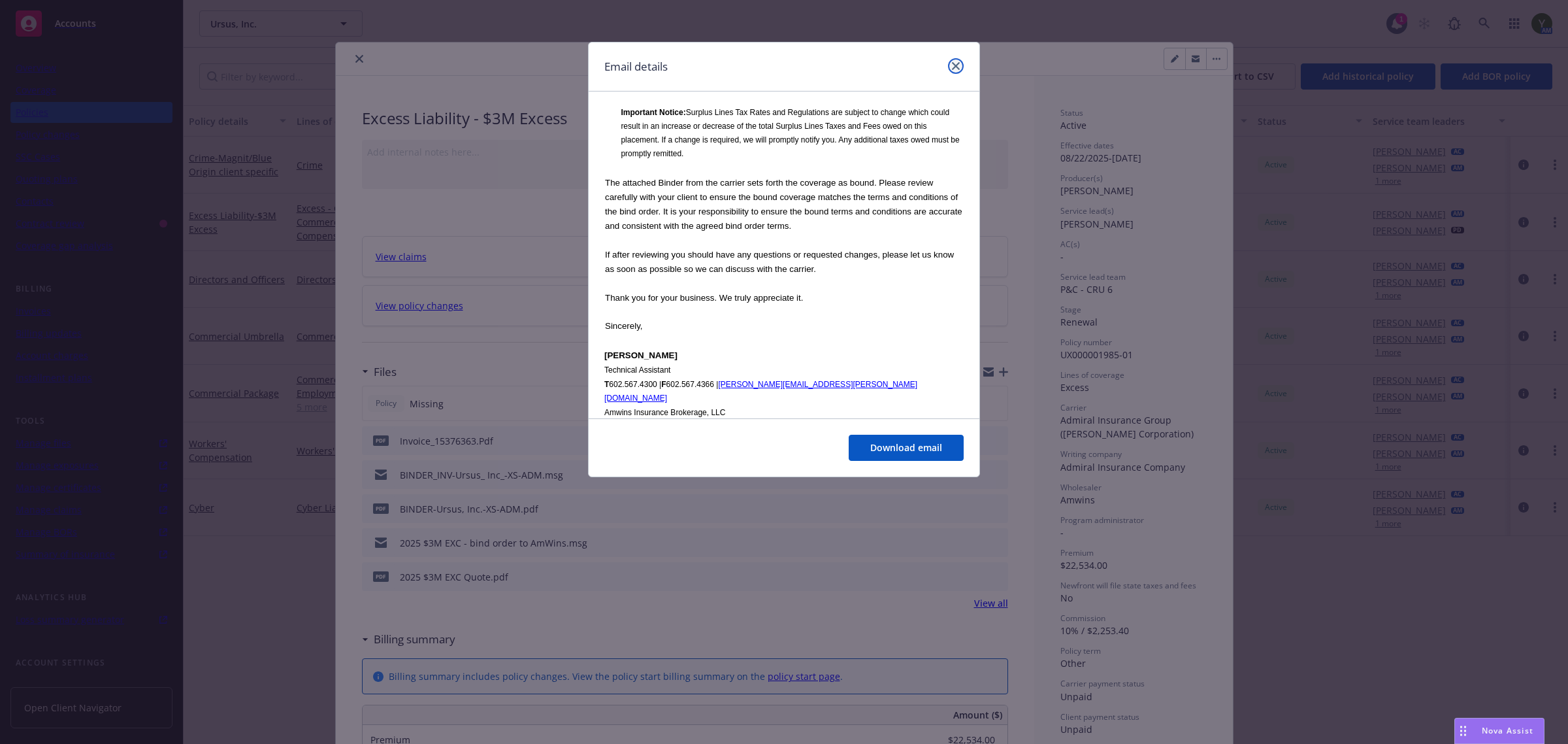
click at [961, 64] on link "close" at bounding box center [956, 66] width 16 height 16
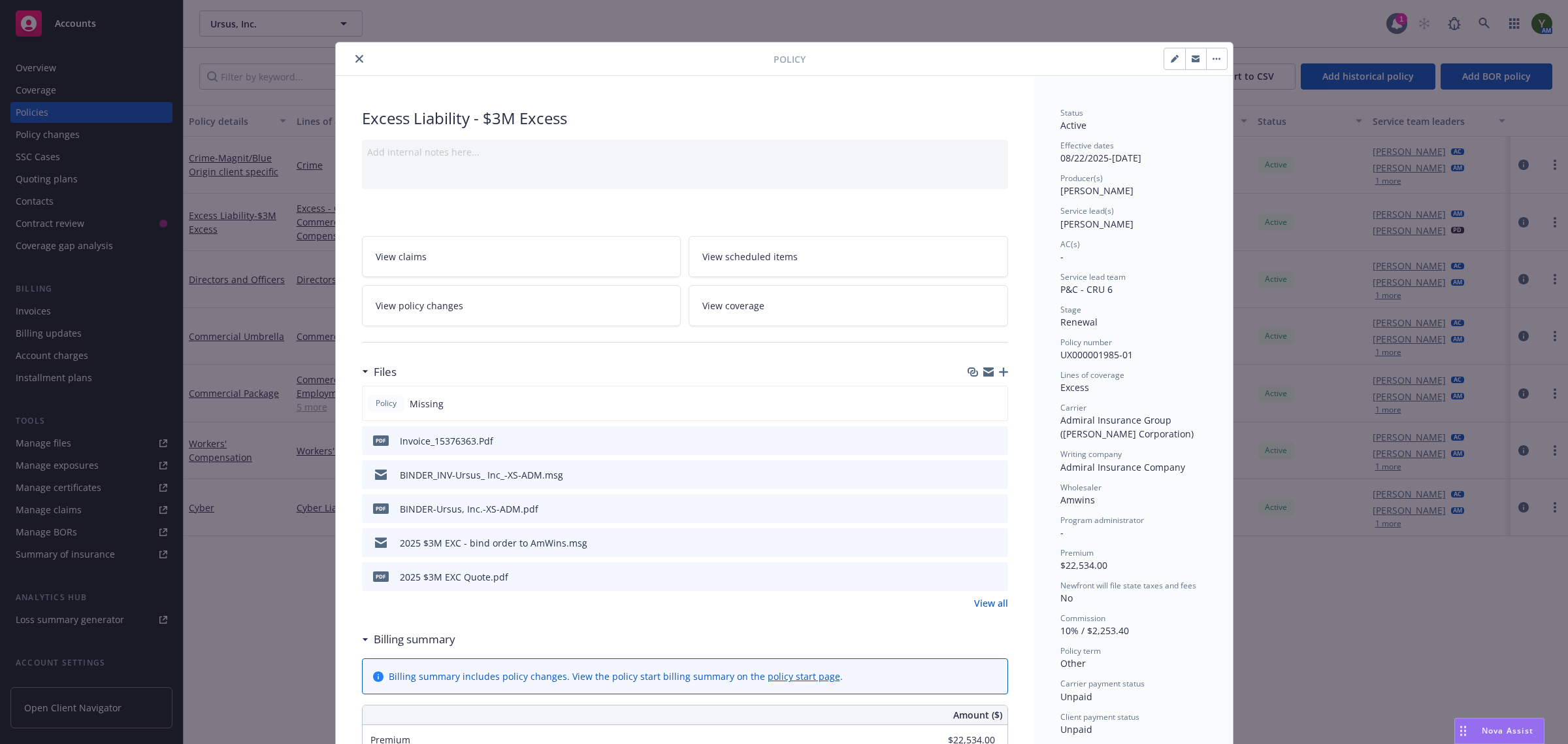
click at [1487, 732] on span "Nova Assist" at bounding box center [1507, 730] width 52 height 11
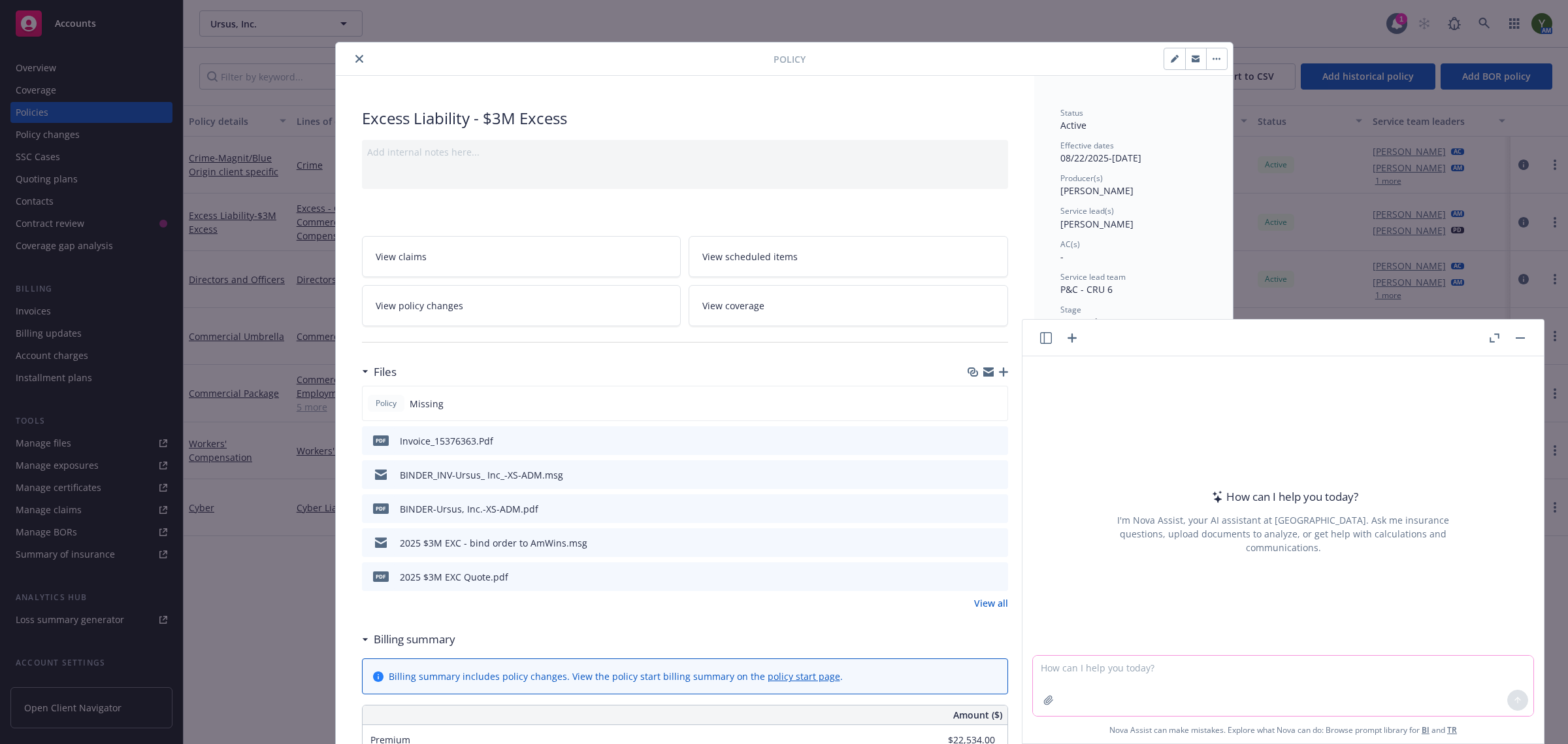
click at [1162, 675] on textarea at bounding box center [1283, 685] width 500 height 60
paste textarea "Good Morning John and Cheryle, Thank you for renewing your Excess Liability ($3…"
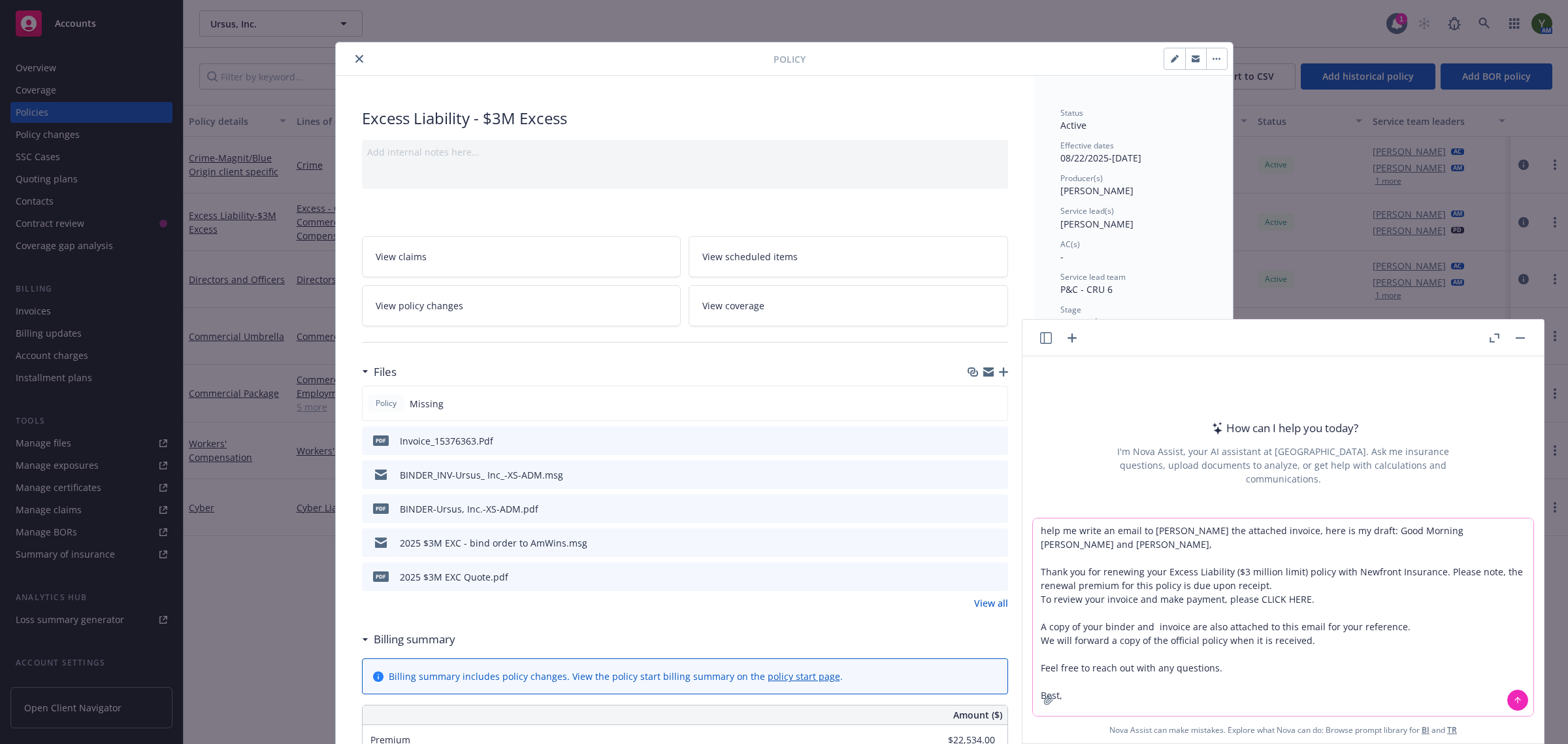
type textarea "help me write an email to senf the attached invoice, here is my draft: Good Mor…"
click at [1043, 702] on icon "button" at bounding box center [1049, 700] width 11 height 11
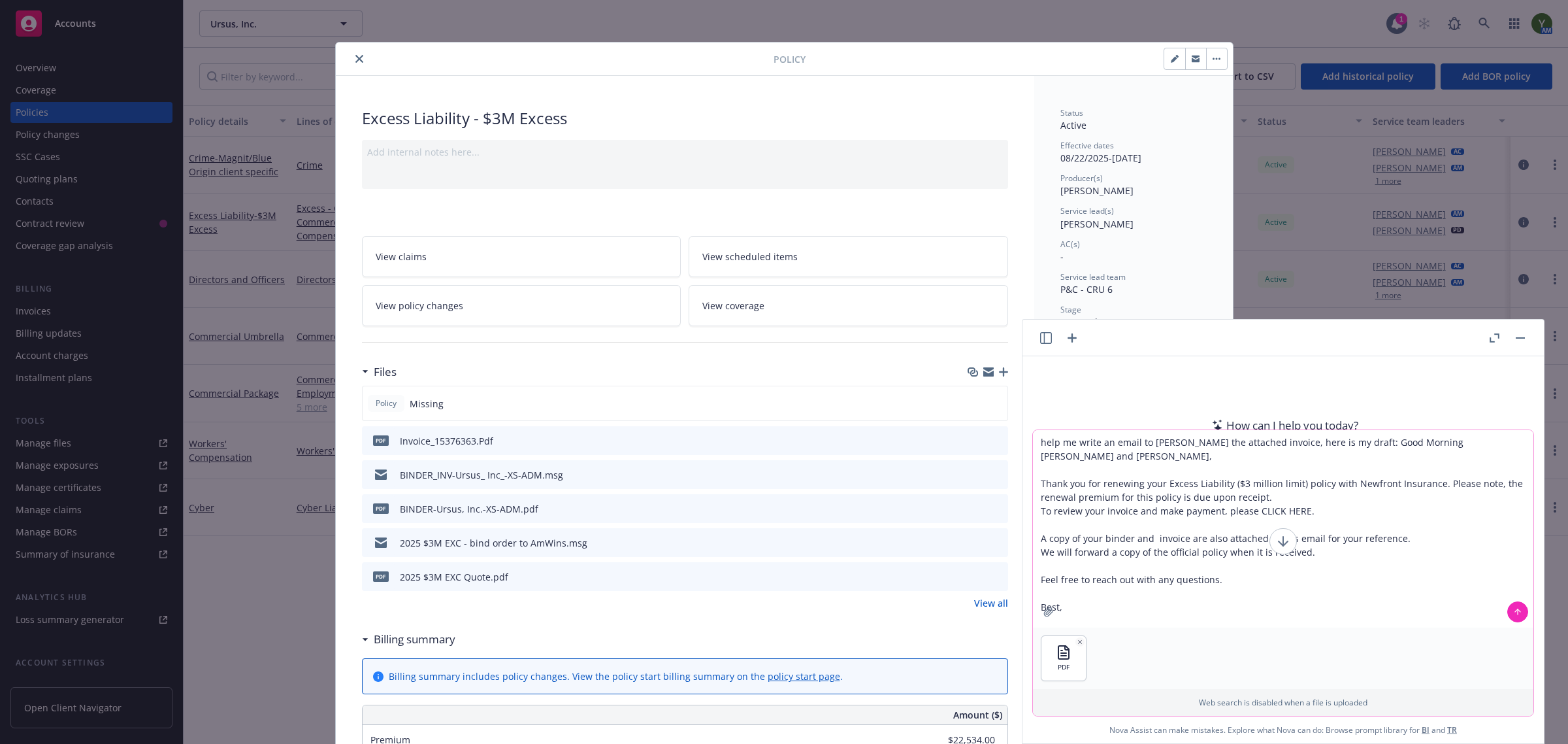
click at [1513, 611] on icon at bounding box center [1518, 612] width 9 height 9
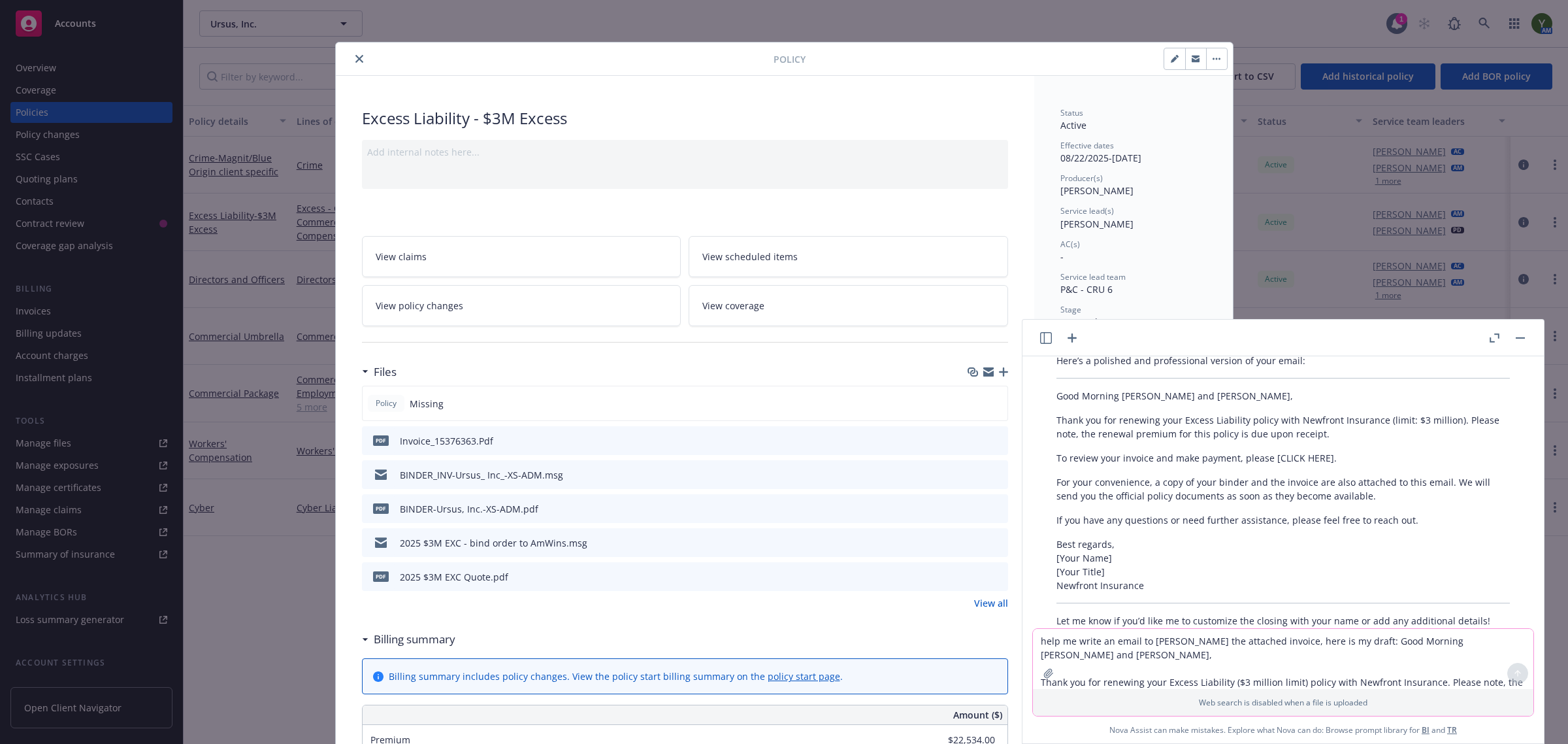
scroll to position [234, 0]
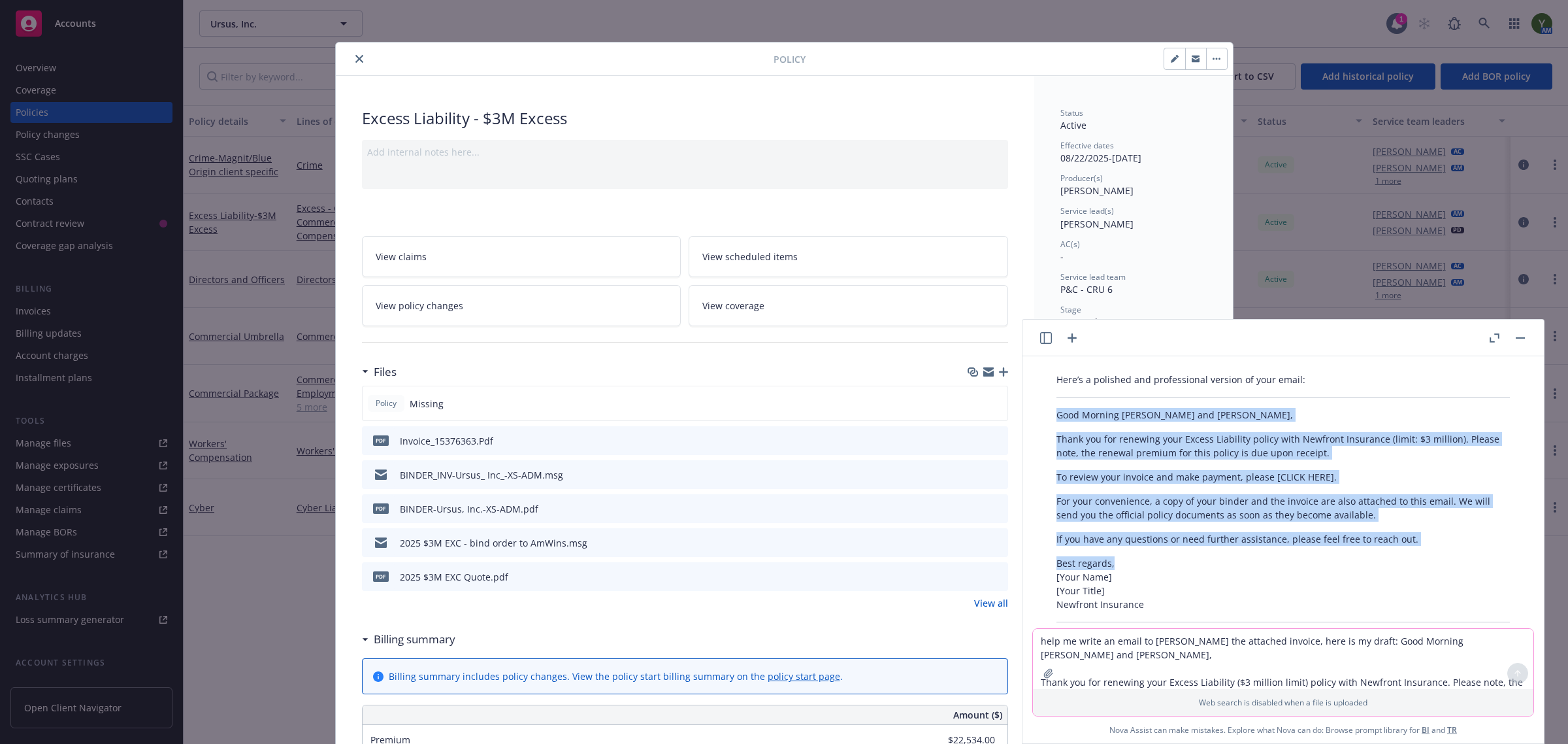
drag, startPoint x: 1052, startPoint y: 414, endPoint x: 1460, endPoint y: 555, distance: 431.7
click at [1460, 555] on div "Here’s a polished and professional version of your email: Good Morning John and…" at bounding box center [1283, 510] width 480 height 285
copy div "Good Morning John and Cheryle, Thank you for renewing your Excess Liability pol…"
click at [993, 505] on icon "preview file" at bounding box center [996, 508] width 12 height 9
click at [1185, 54] on button "button" at bounding box center [1196, 59] width 21 height 21
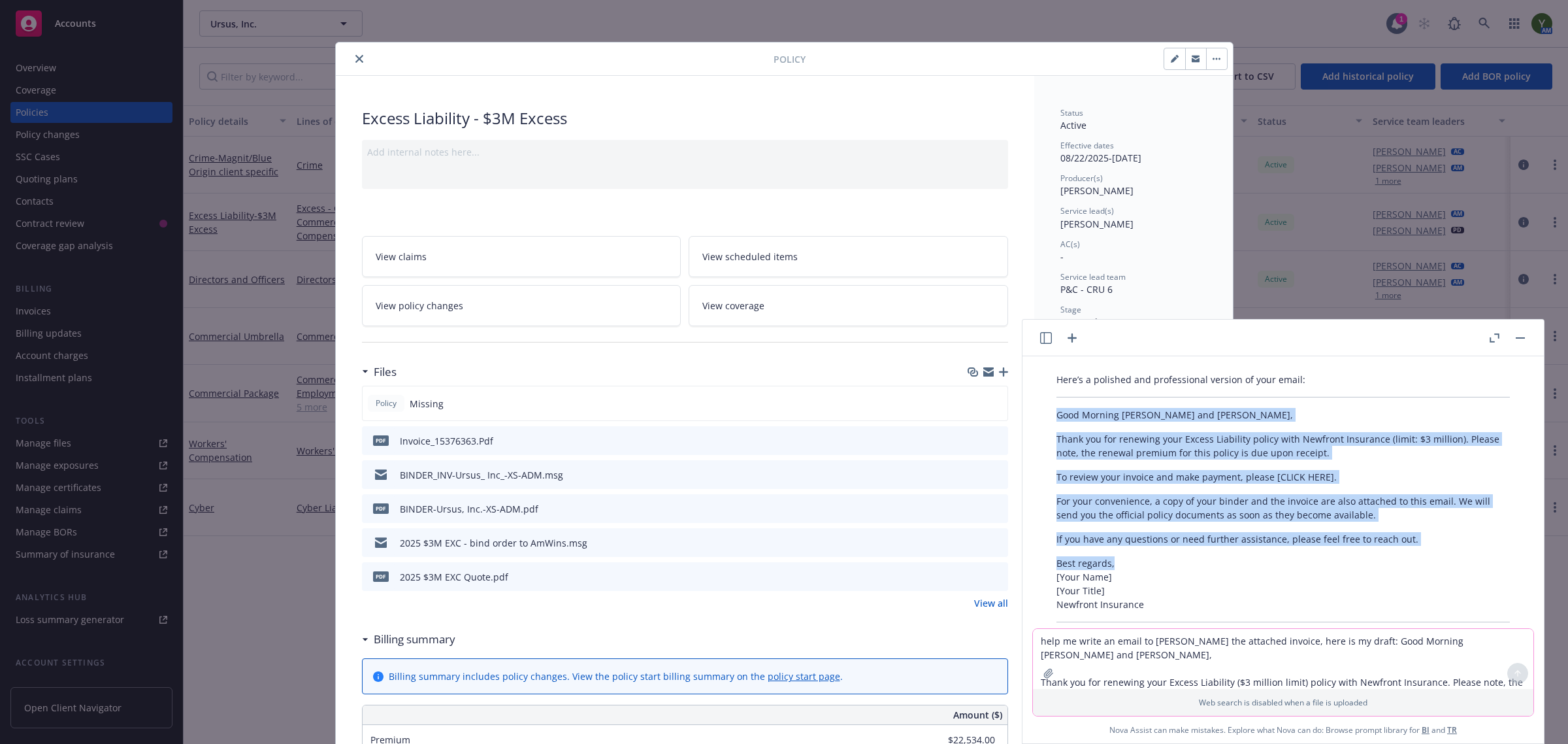
click at [355, 63] on icon "close" at bounding box center [359, 59] width 8 height 8
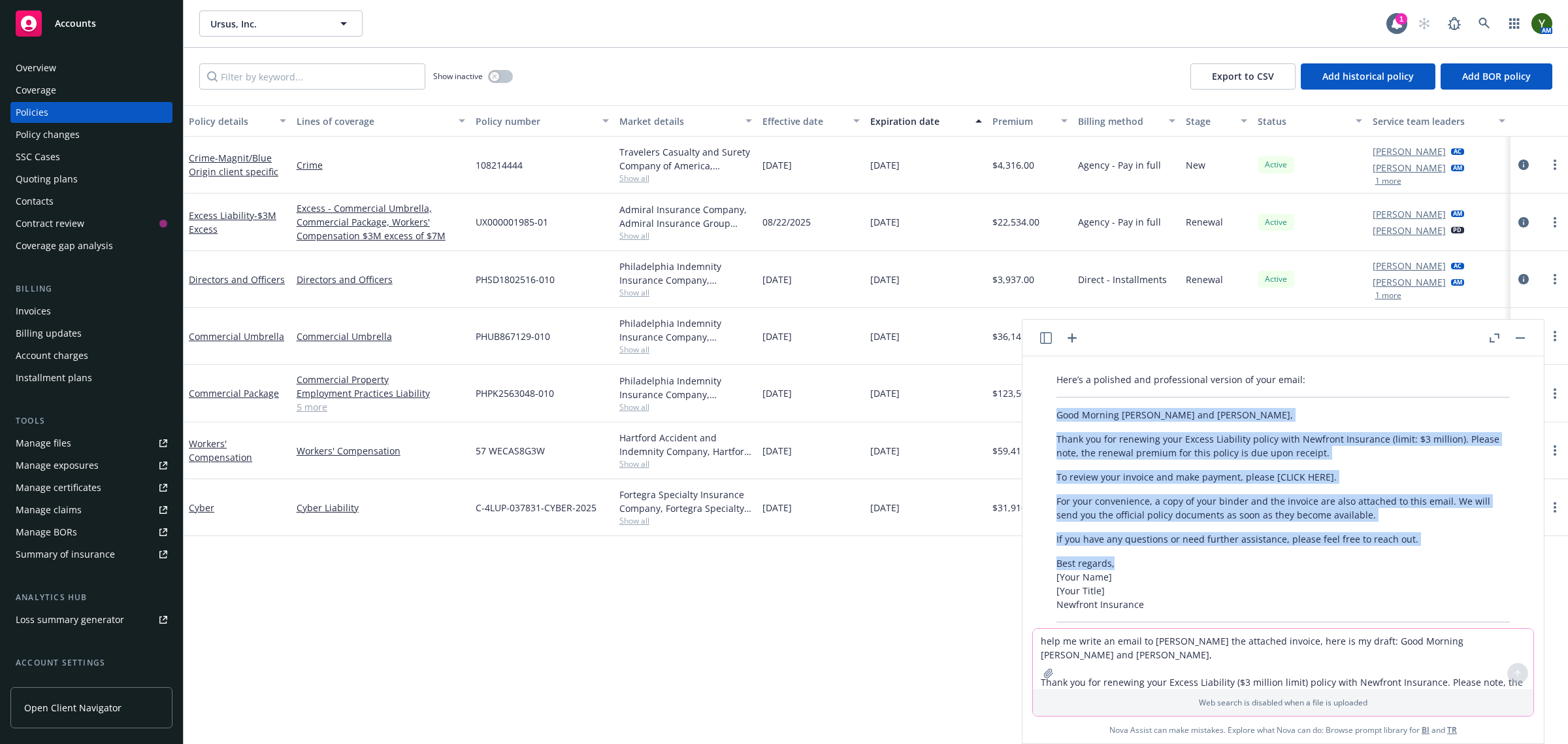
click at [46, 197] on div "Contacts" at bounding box center [34, 201] width 38 height 21
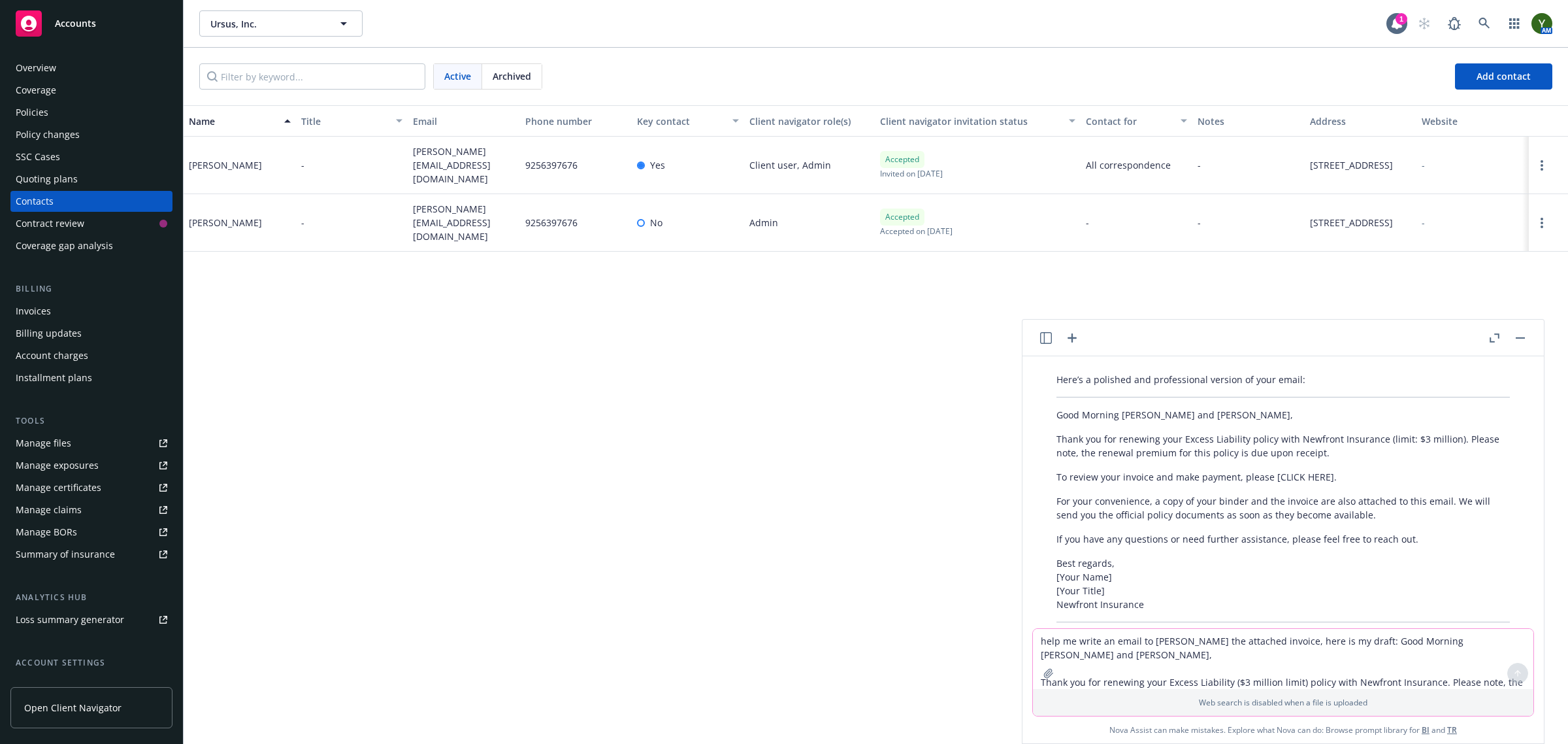
click at [464, 218] on span "jon@ursusinc.com" at bounding box center [464, 222] width 102 height 41
drag, startPoint x: 464, startPoint y: 218, endPoint x: 510, endPoint y: 224, distance: 46.4
click at [510, 224] on div "jon@ursusinc.com" at bounding box center [464, 222] width 112 height 58
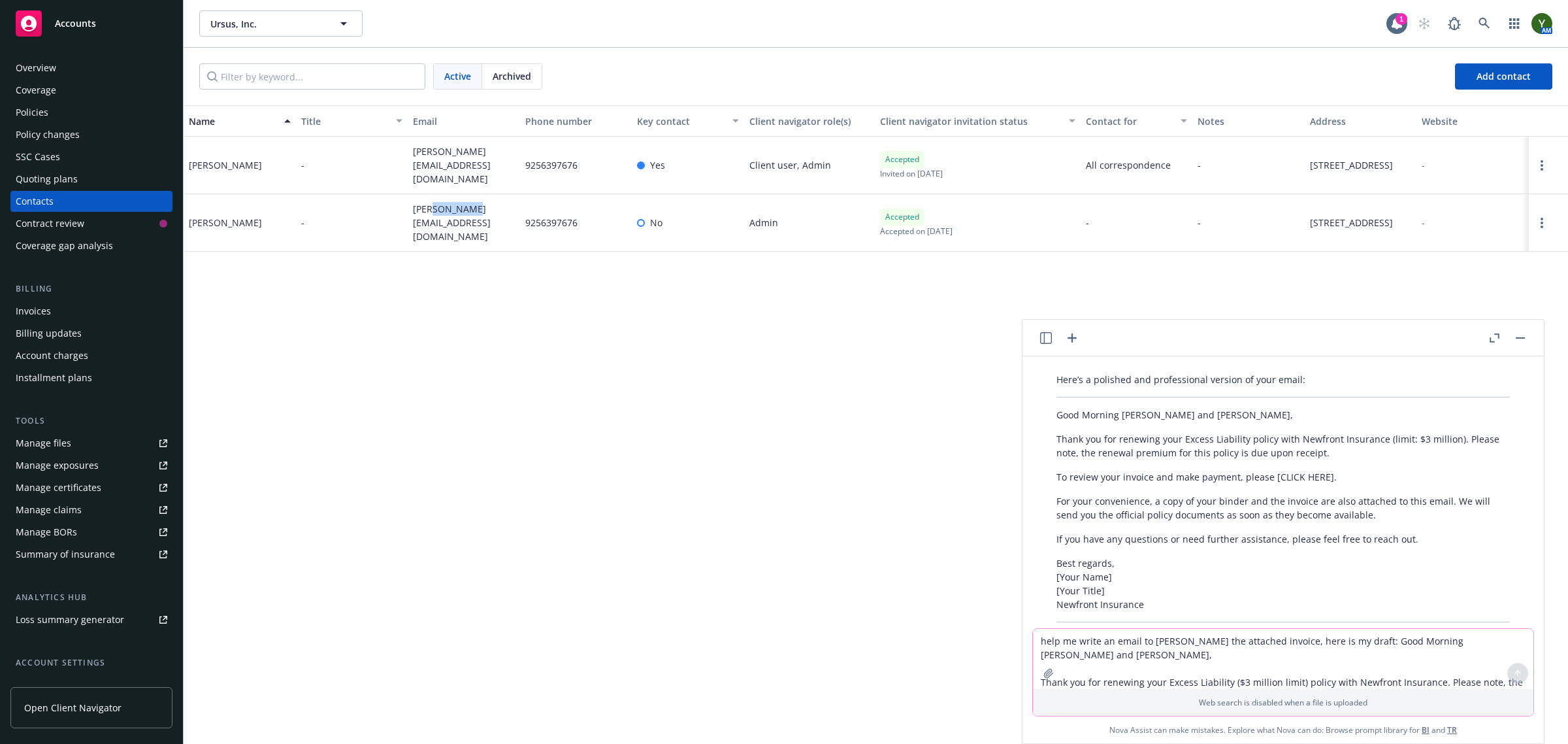
click at [454, 224] on span "jon@ursusinc.com" at bounding box center [464, 222] width 102 height 41
copy span "jon@ursusinc.com"
click at [1514, 334] on button "button" at bounding box center [1520, 338] width 16 height 16
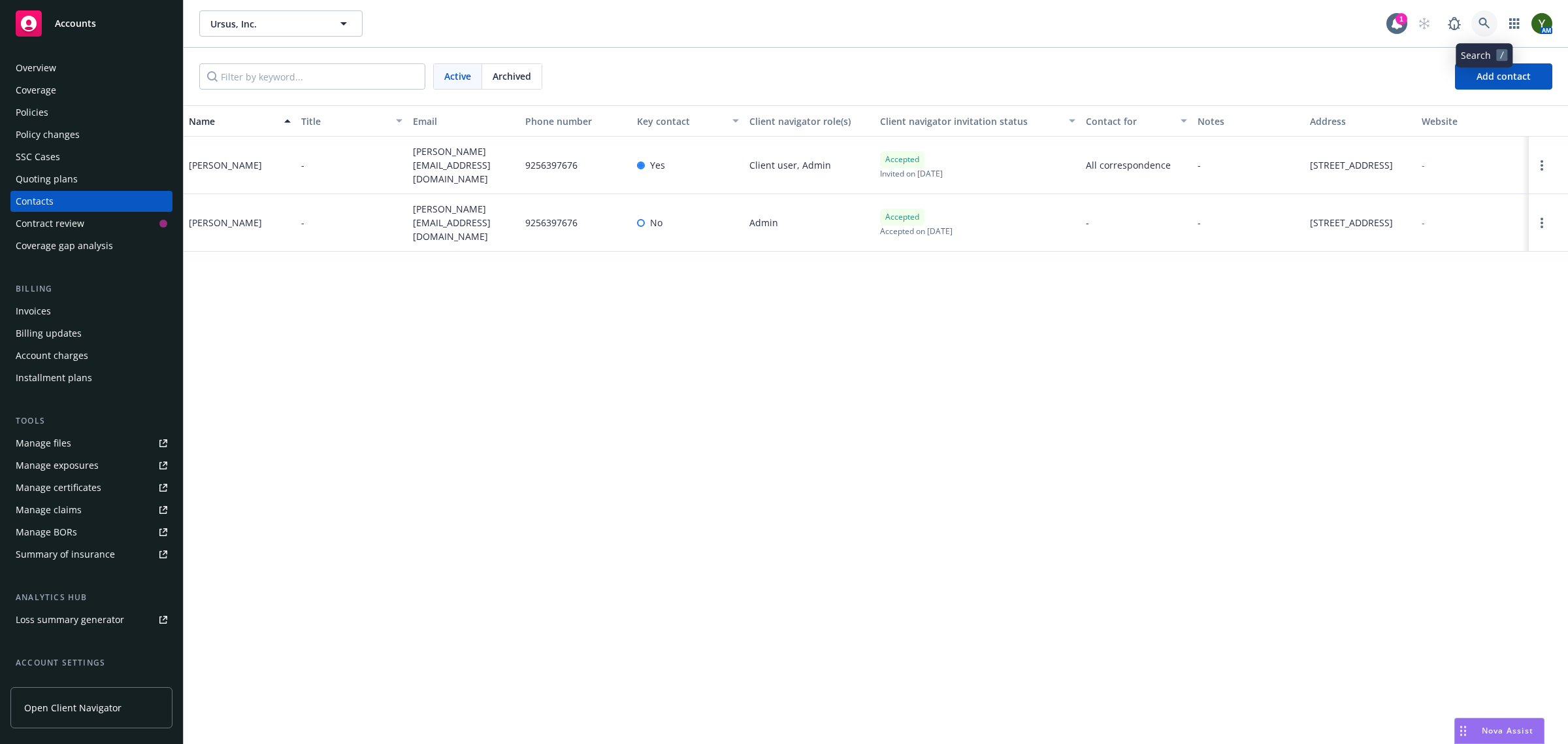
click at [1478, 33] on link at bounding box center [1484, 23] width 26 height 26
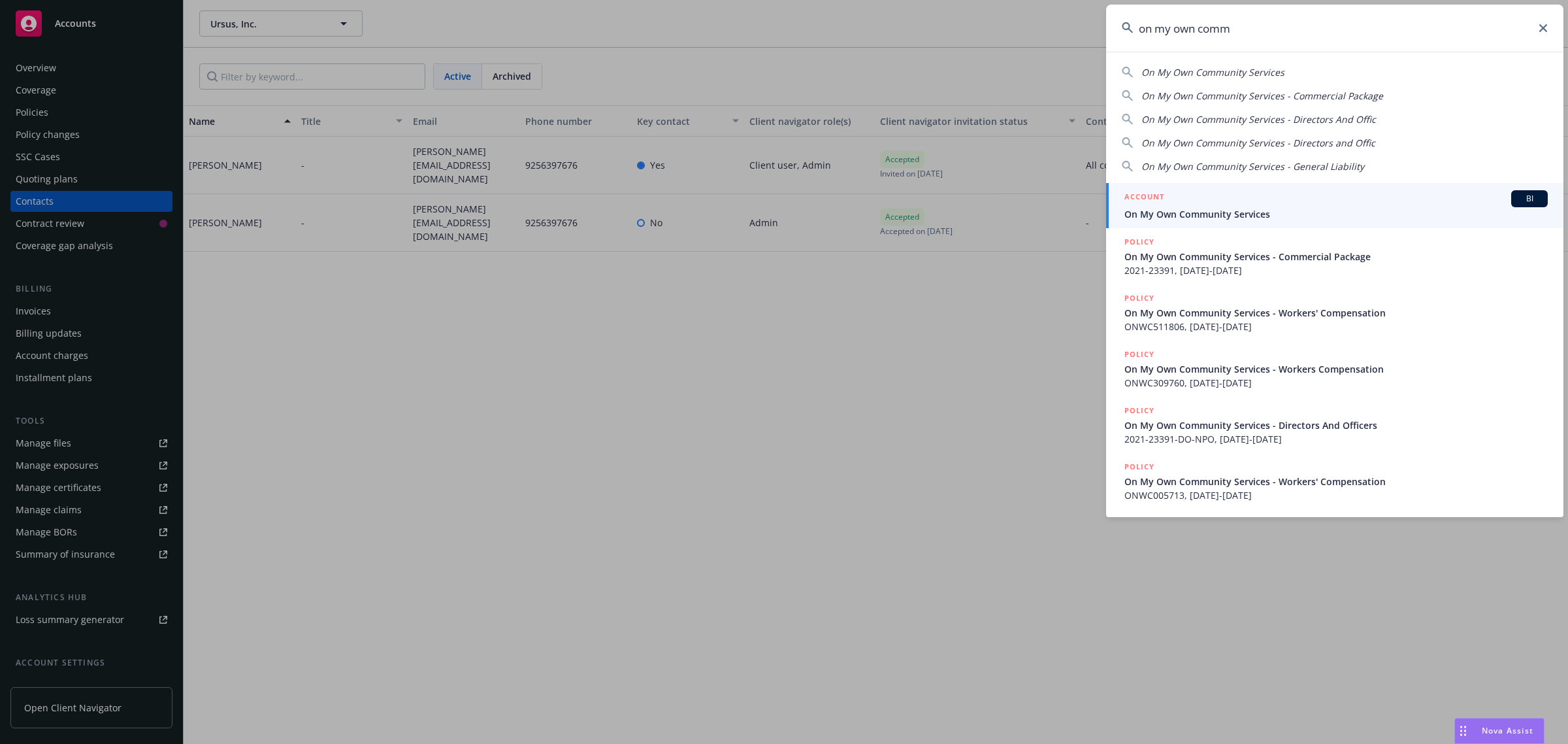
type input "on my own comm"
click at [1235, 200] on div "ACCOUNT BI" at bounding box center [1336, 199] width 423 height 17
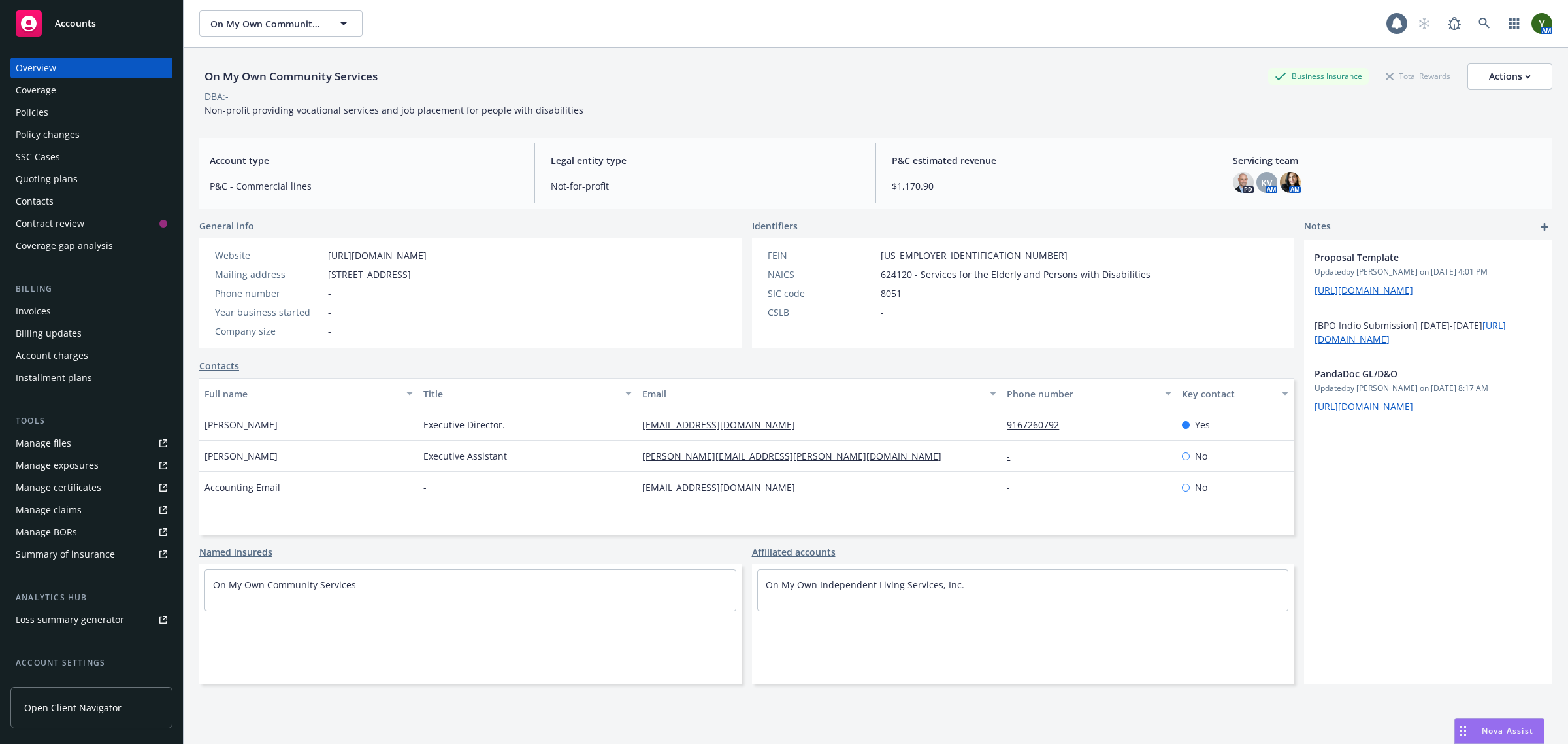
click at [73, 115] on div "Policies" at bounding box center [91, 113] width 152 height 21
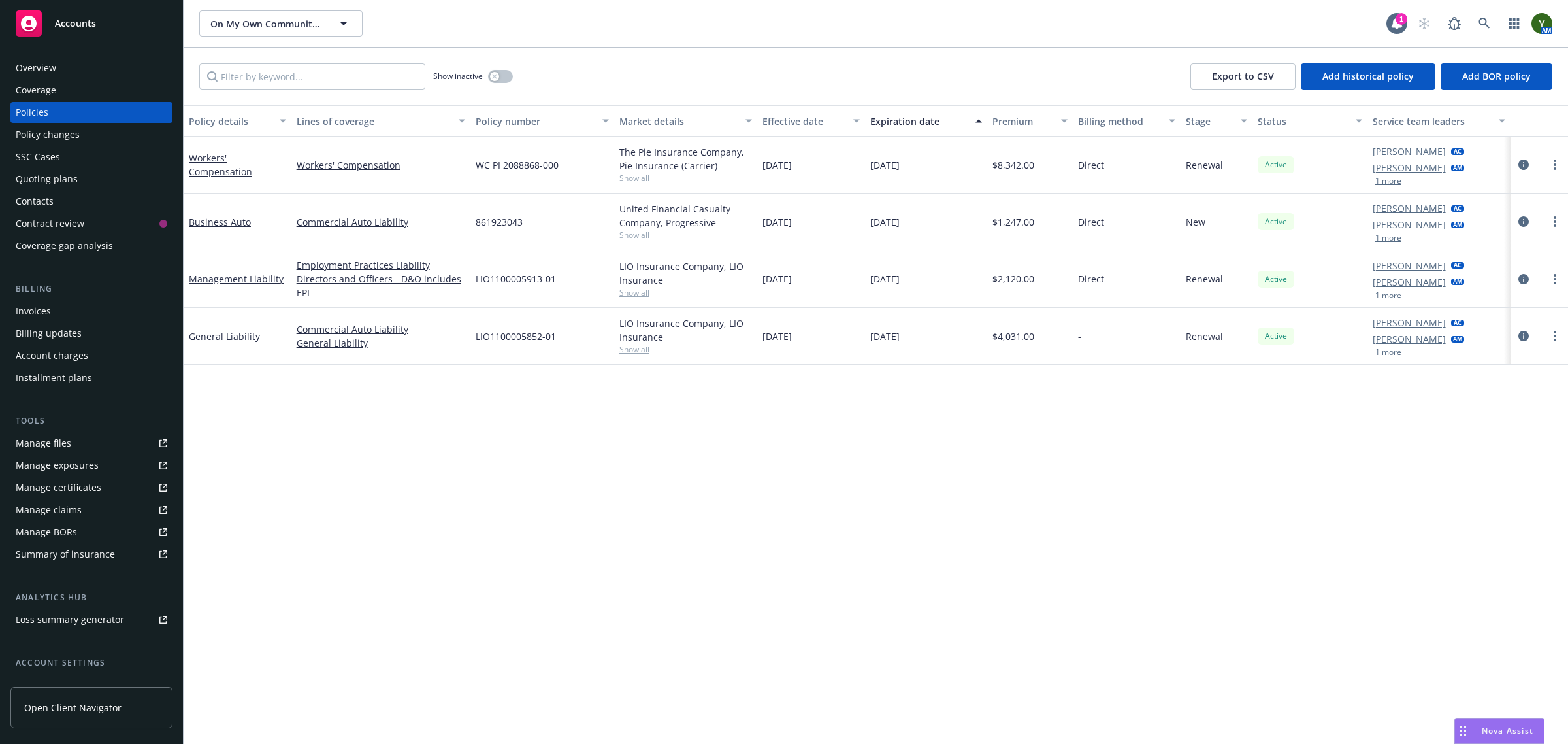
click at [656, 235] on span "Show all" at bounding box center [685, 235] width 133 height 11
click at [687, 525] on div "Policy details Lines of coverage Policy number Market details Effective date Ex…" at bounding box center [875, 425] width 1384 height 639
click at [1523, 224] on icon "circleInformation" at bounding box center [1524, 222] width 11 height 11
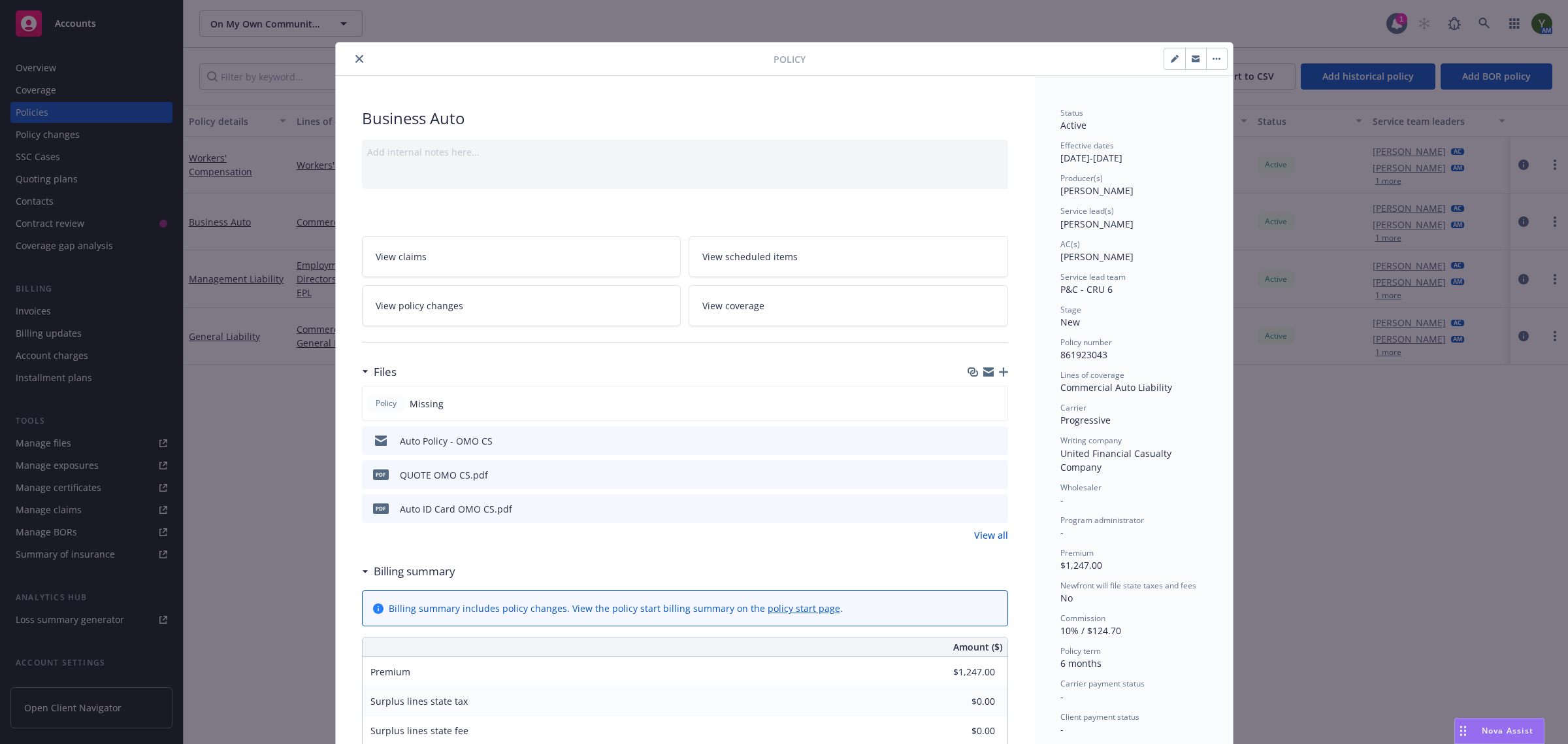
click at [355, 60] on icon "close" at bounding box center [359, 59] width 8 height 8
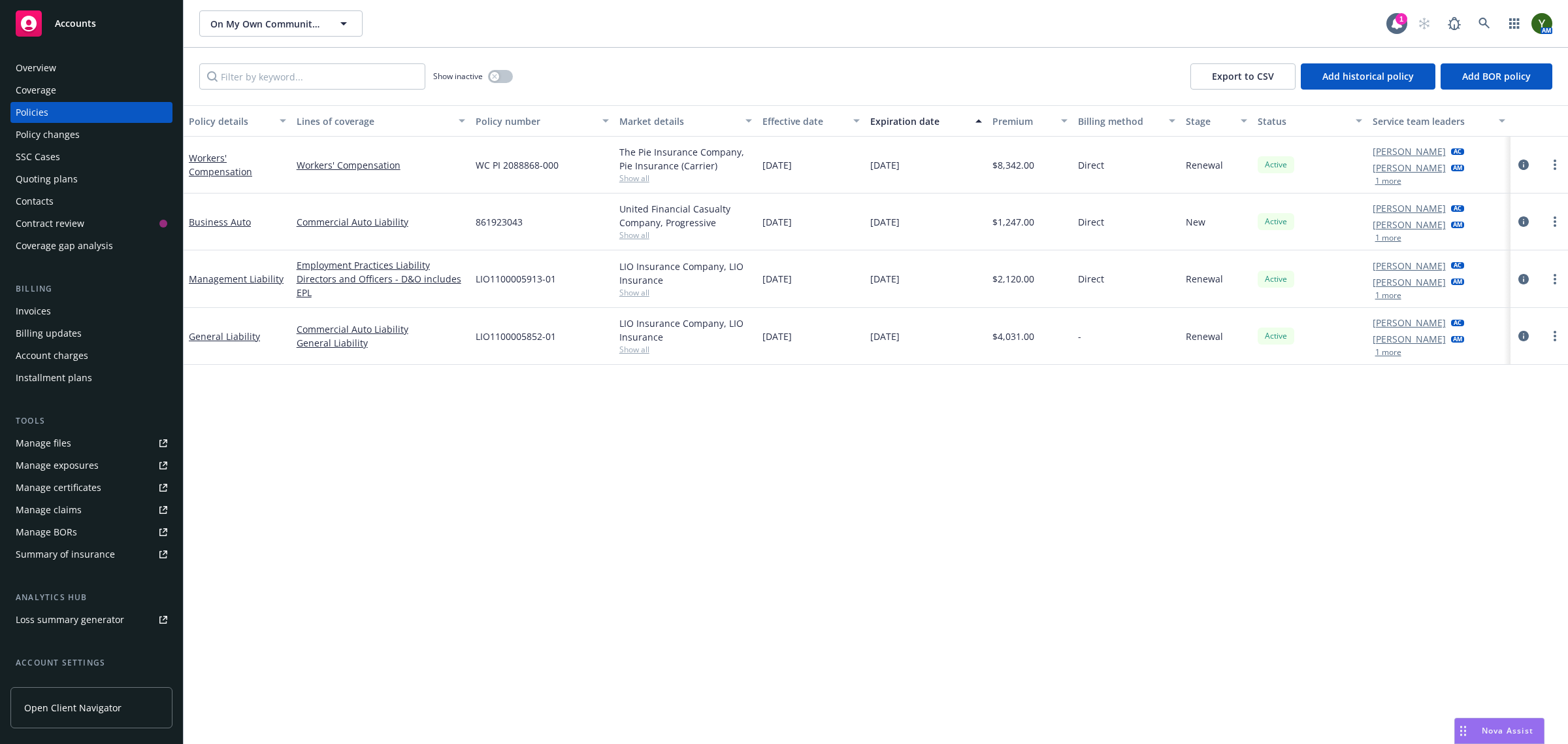
click at [631, 240] on span "Show all" at bounding box center [685, 235] width 133 height 11
click at [707, 496] on div "Policy details Lines of coverage Policy number Market details Effective date Ex…" at bounding box center [875, 425] width 1384 height 639
drag, startPoint x: 916, startPoint y: 226, endPoint x: 726, endPoint y: 223, distance: 190.0
click at [726, 223] on div "Business Auto Commercial Auto Liability 861923043 United Financial Casualty Com…" at bounding box center [875, 222] width 1384 height 57
click at [869, 441] on div "Policy details Lines of coverage Policy number Market details Effective date Ex…" at bounding box center [875, 425] width 1384 height 639
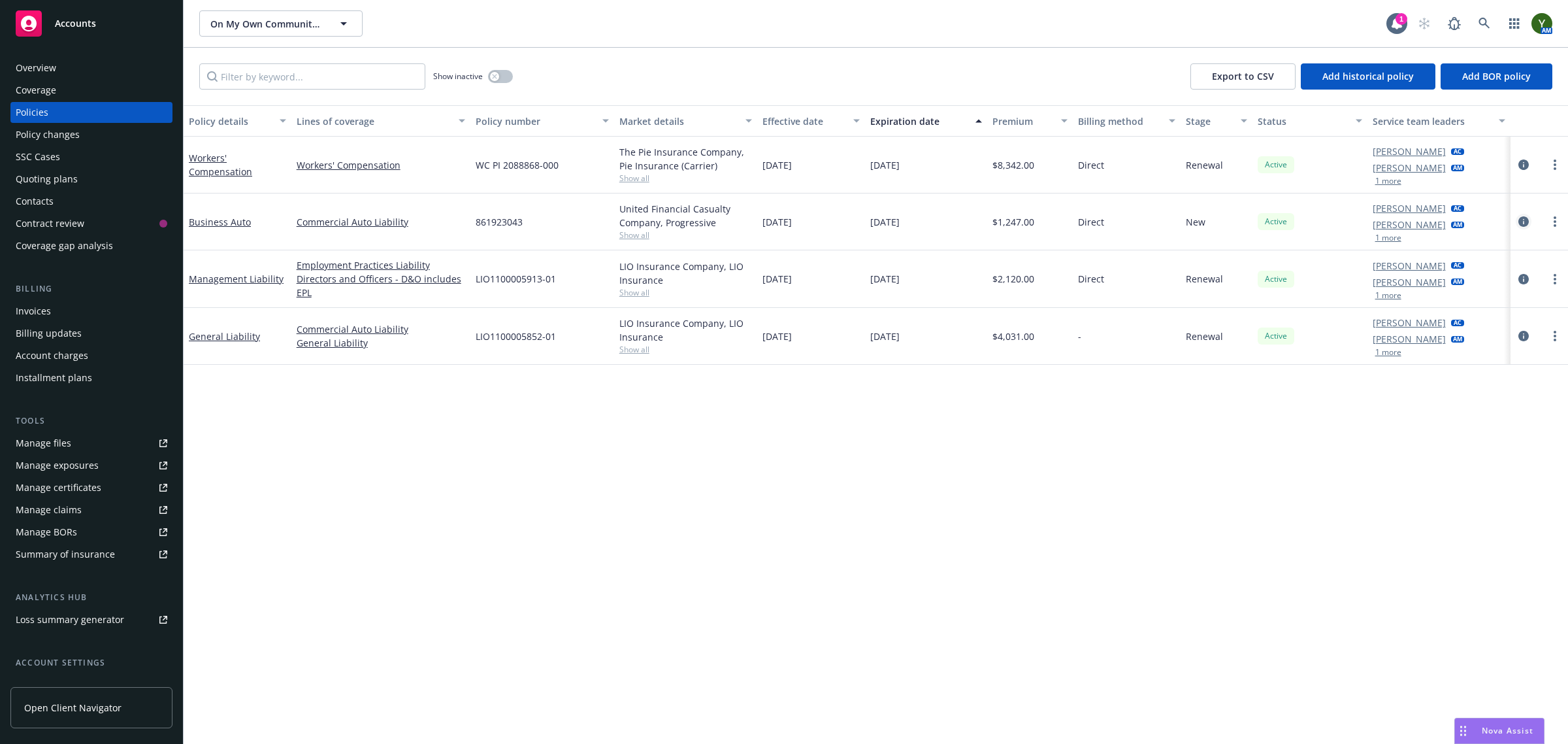
click at [1523, 220] on icon "circleInformation" at bounding box center [1524, 222] width 11 height 11
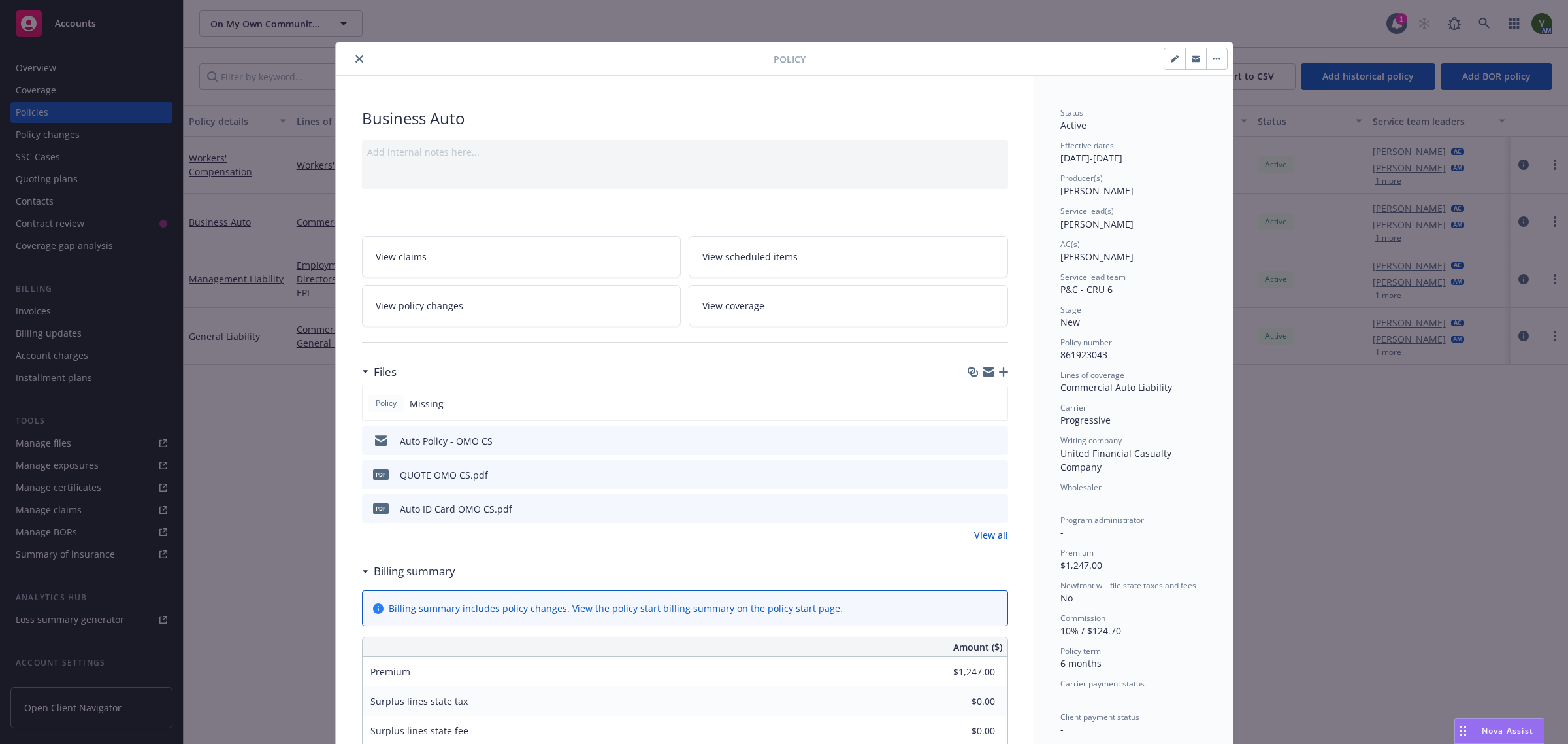
scroll to position [39, 0]
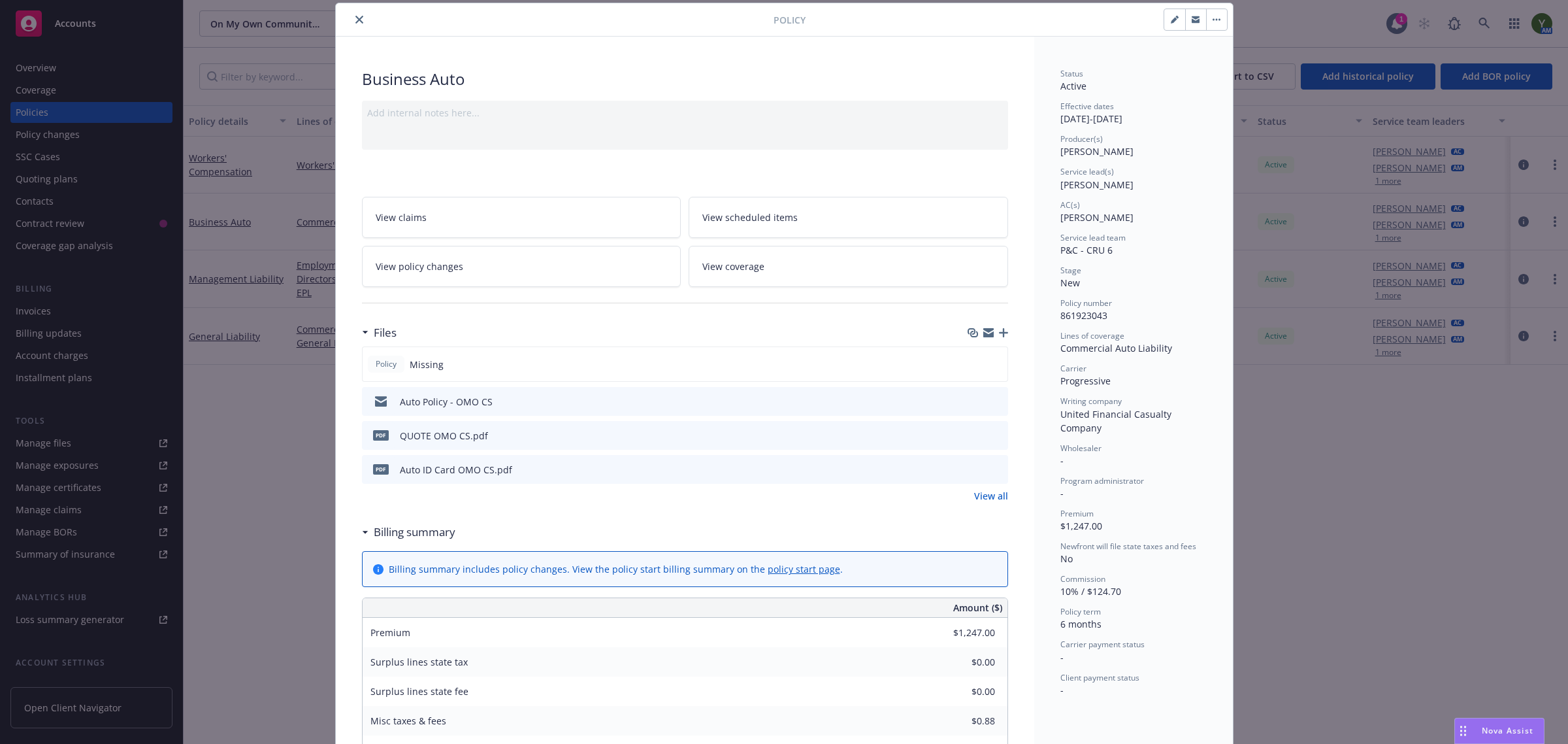
click at [1000, 335] on icon "button" at bounding box center [1004, 333] width 9 height 9
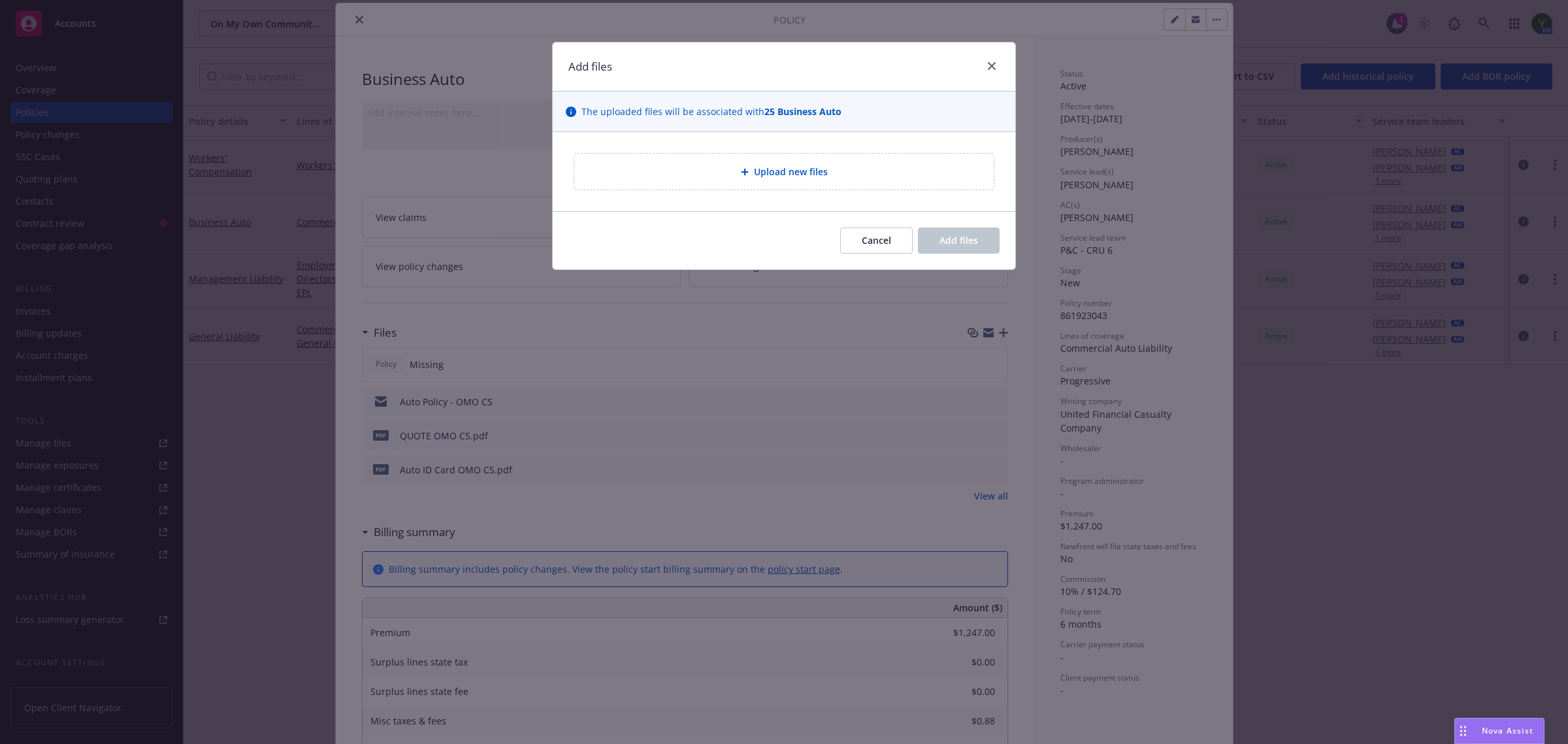
click at [738, 175] on div "Upload new files" at bounding box center [784, 171] width 398 height 15
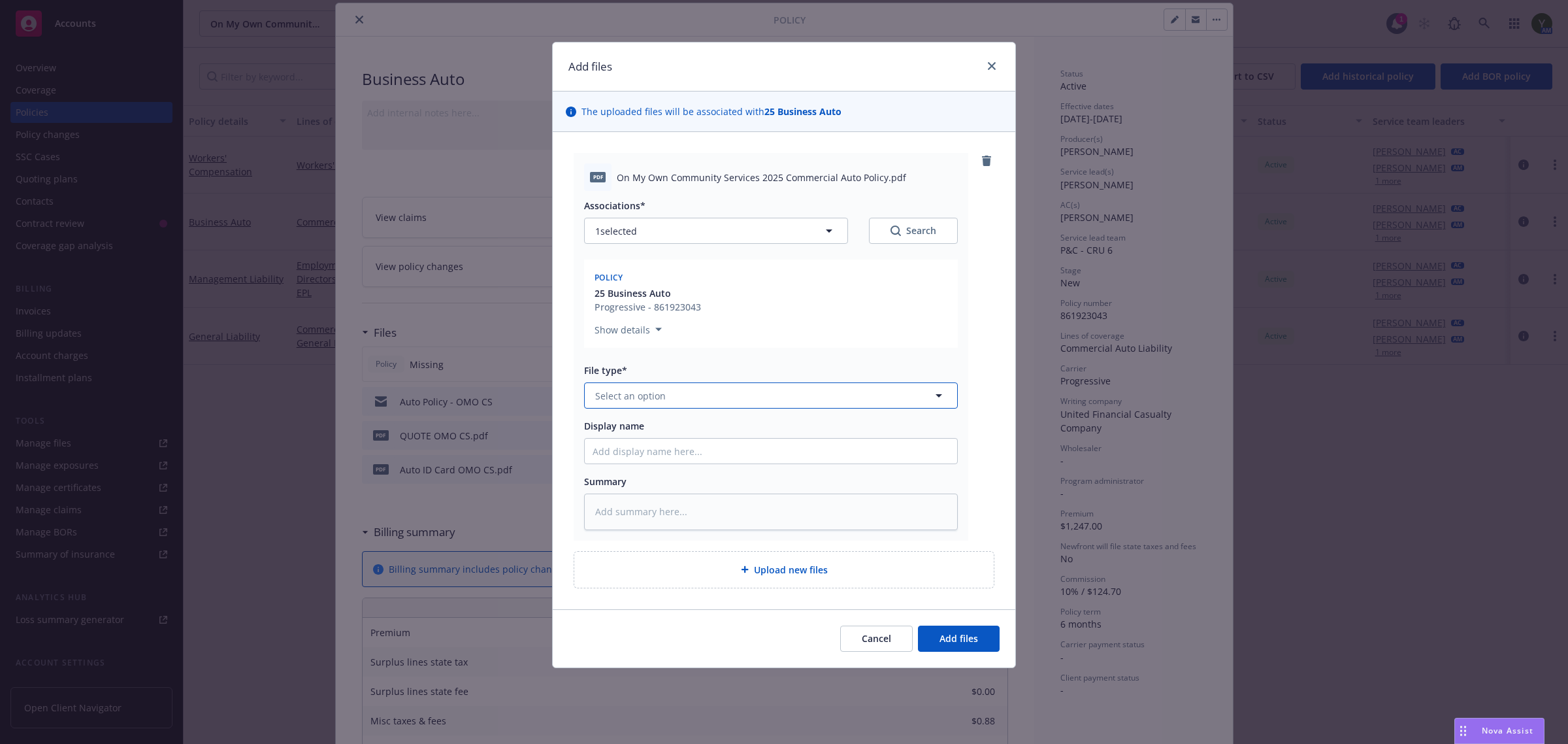
click at [824, 398] on button "Select an option" at bounding box center [771, 395] width 374 height 26
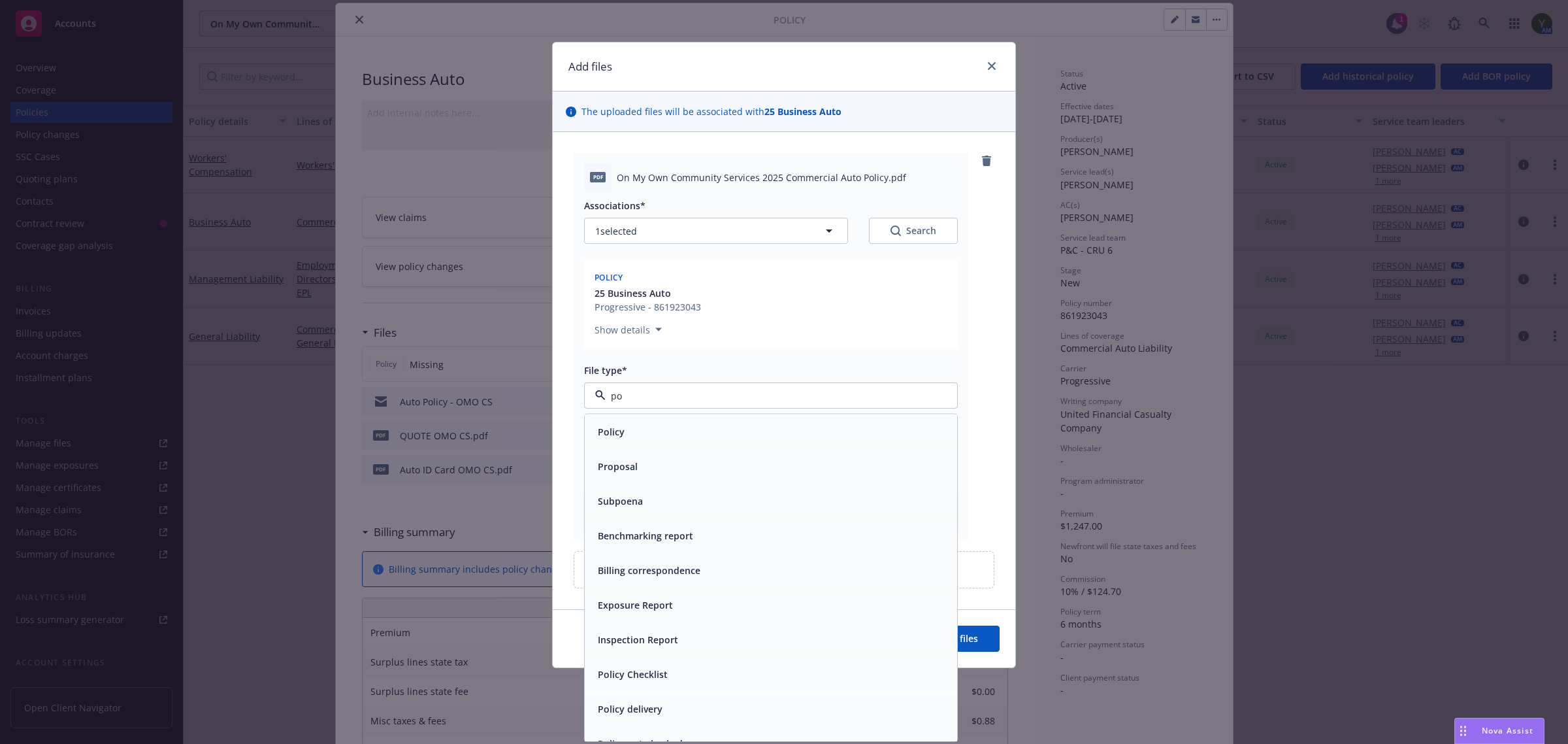
type input "pol"
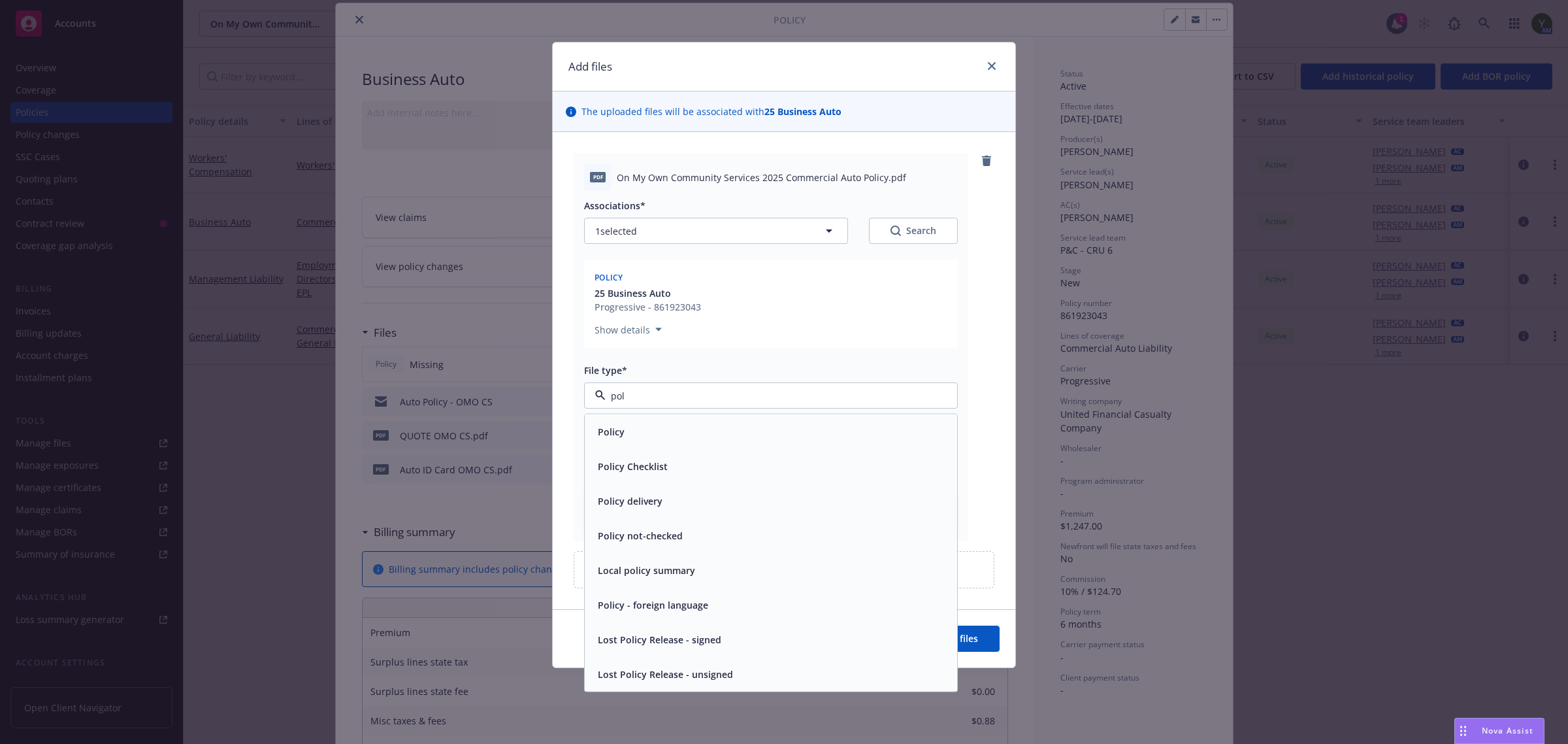
click at [613, 429] on span "Policy" at bounding box center [611, 432] width 26 height 14
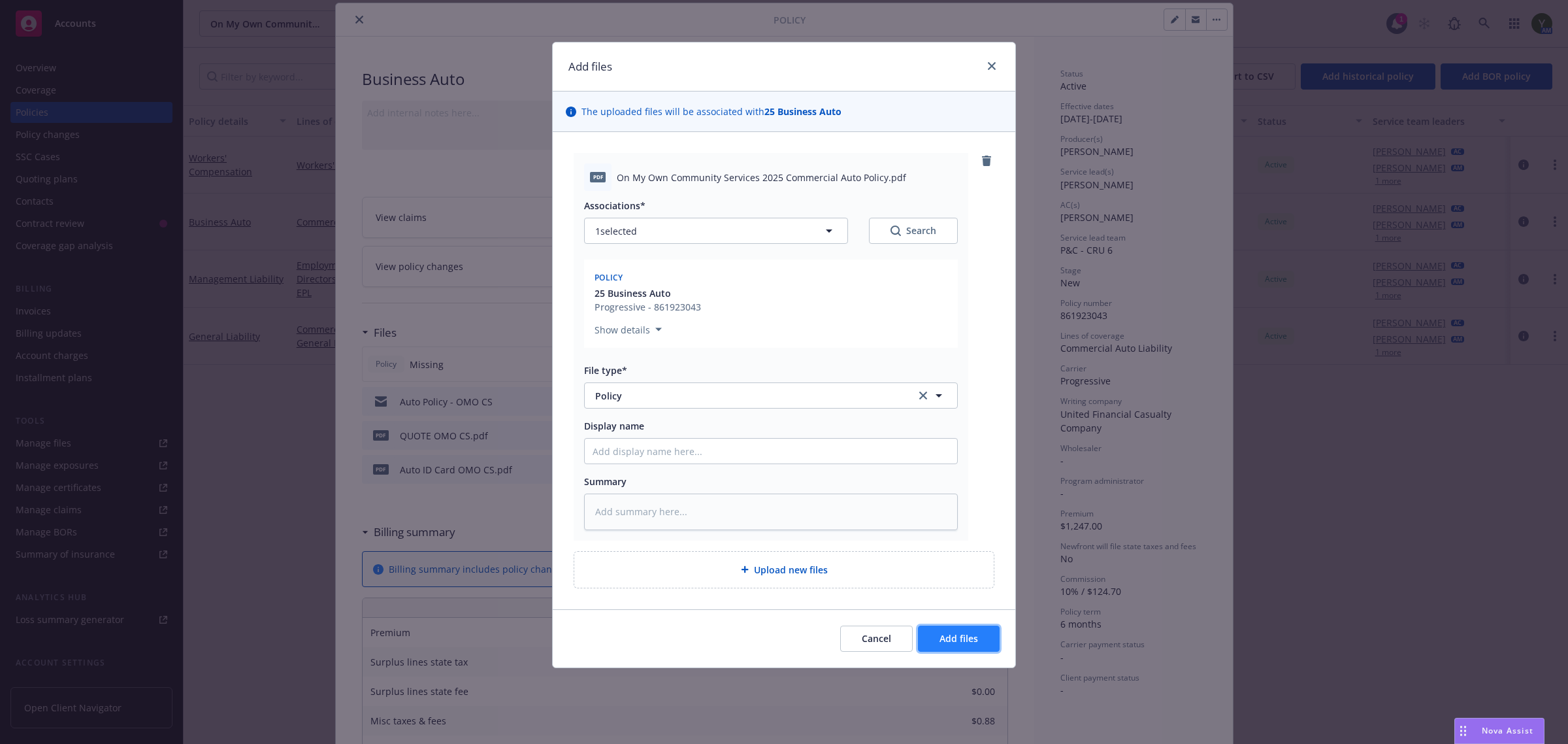
click at [946, 639] on span "Add files" at bounding box center [959, 638] width 38 height 13
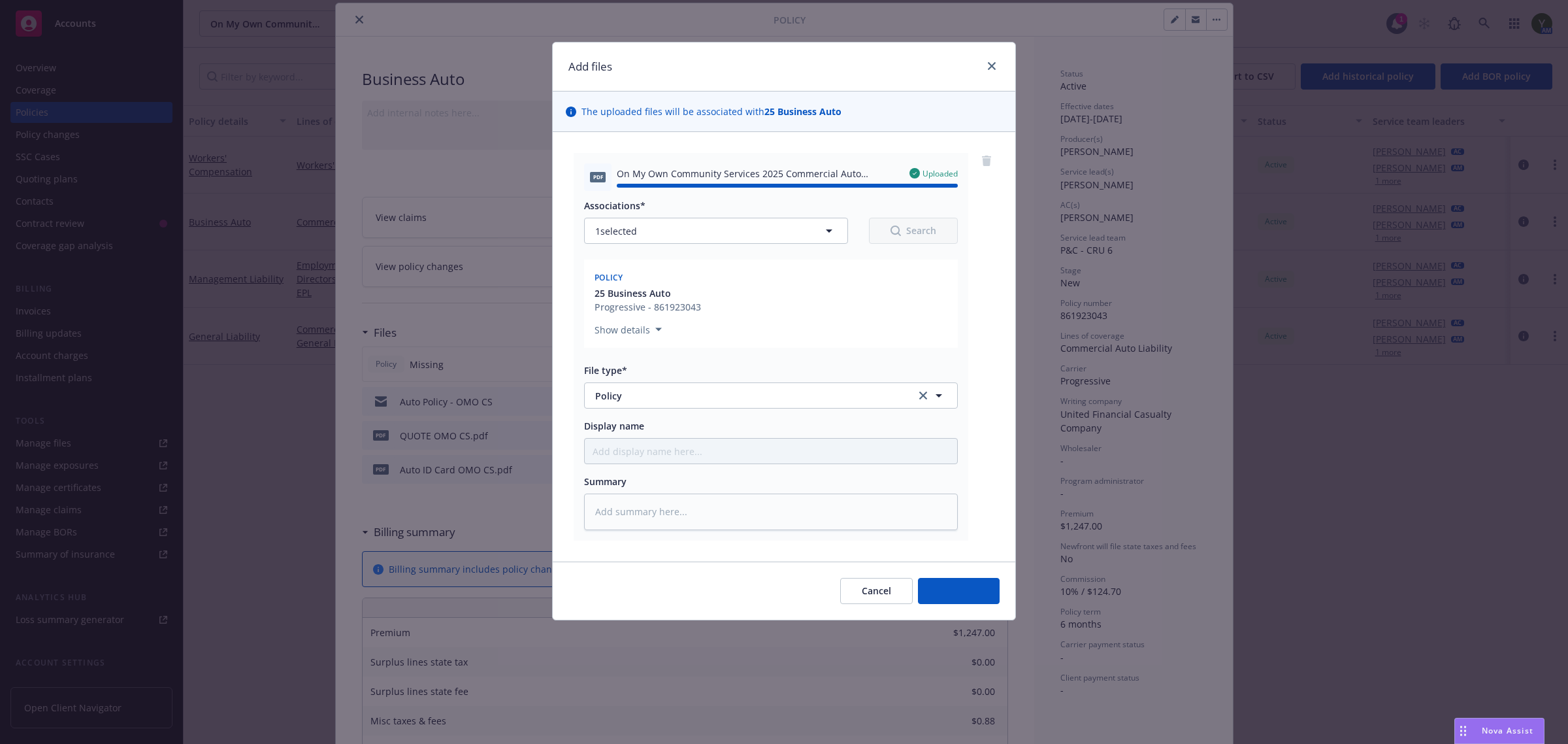
type textarea "x"
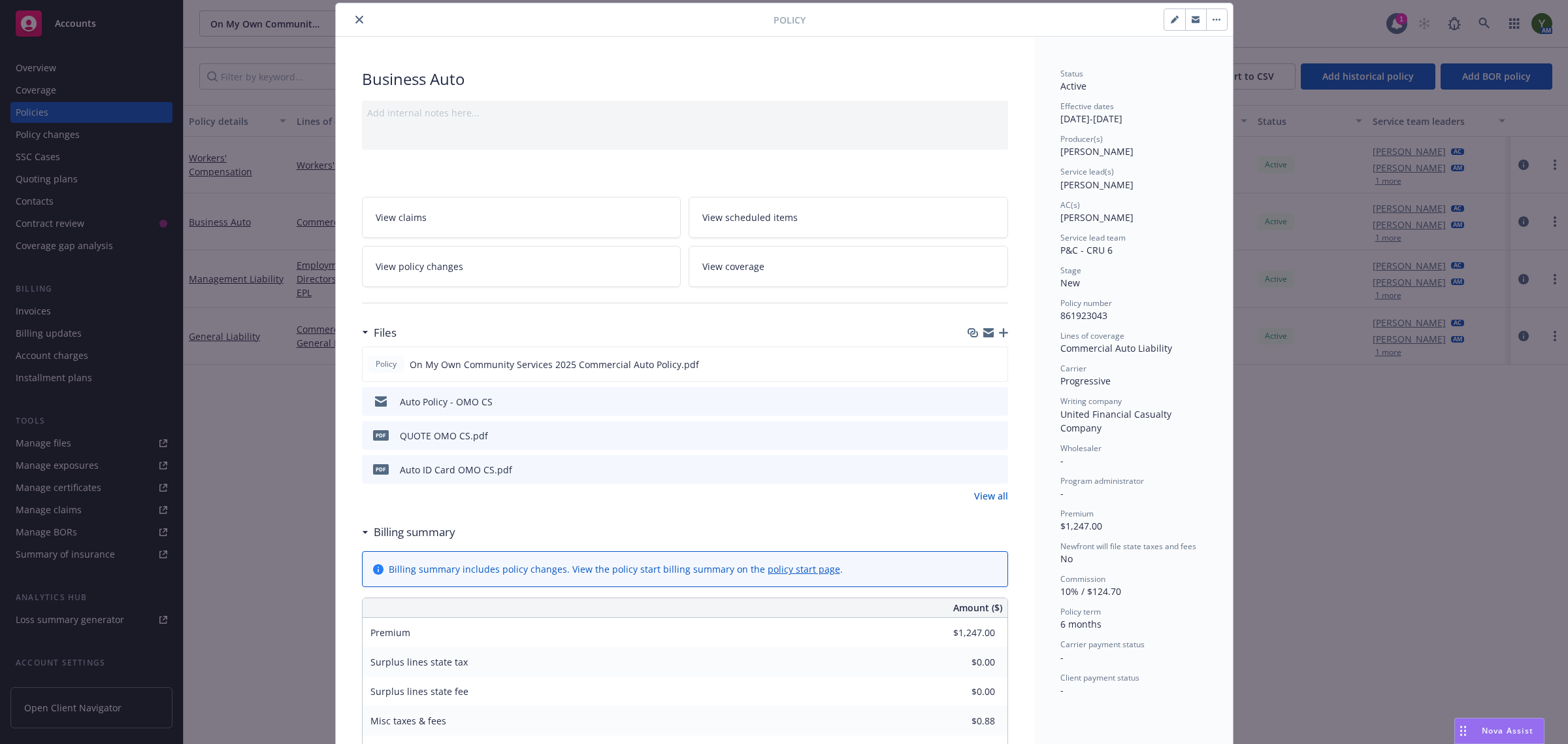
scroll to position [0, 0]
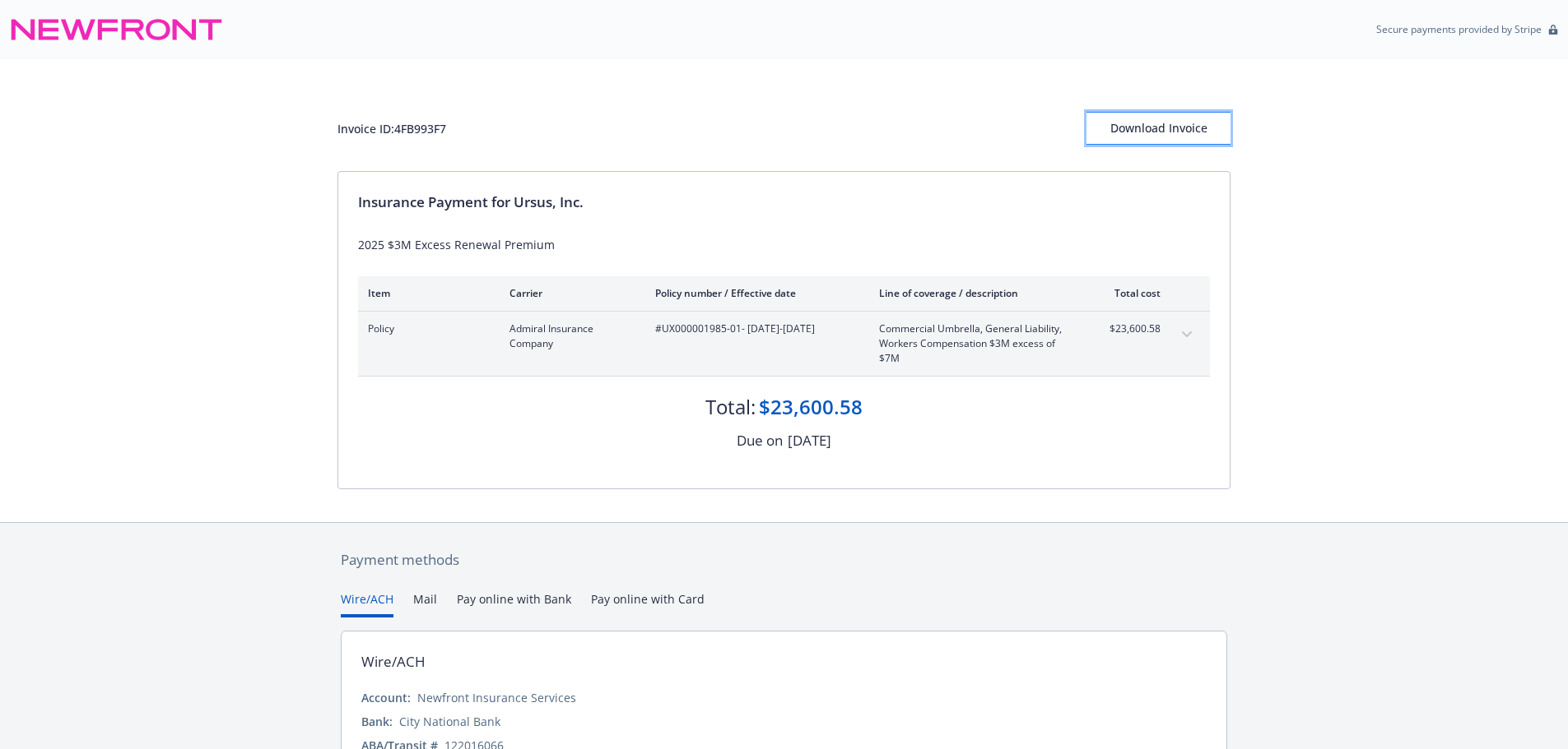
click at [1129, 120] on div "Download Invoice" at bounding box center [1158, 128] width 144 height 32
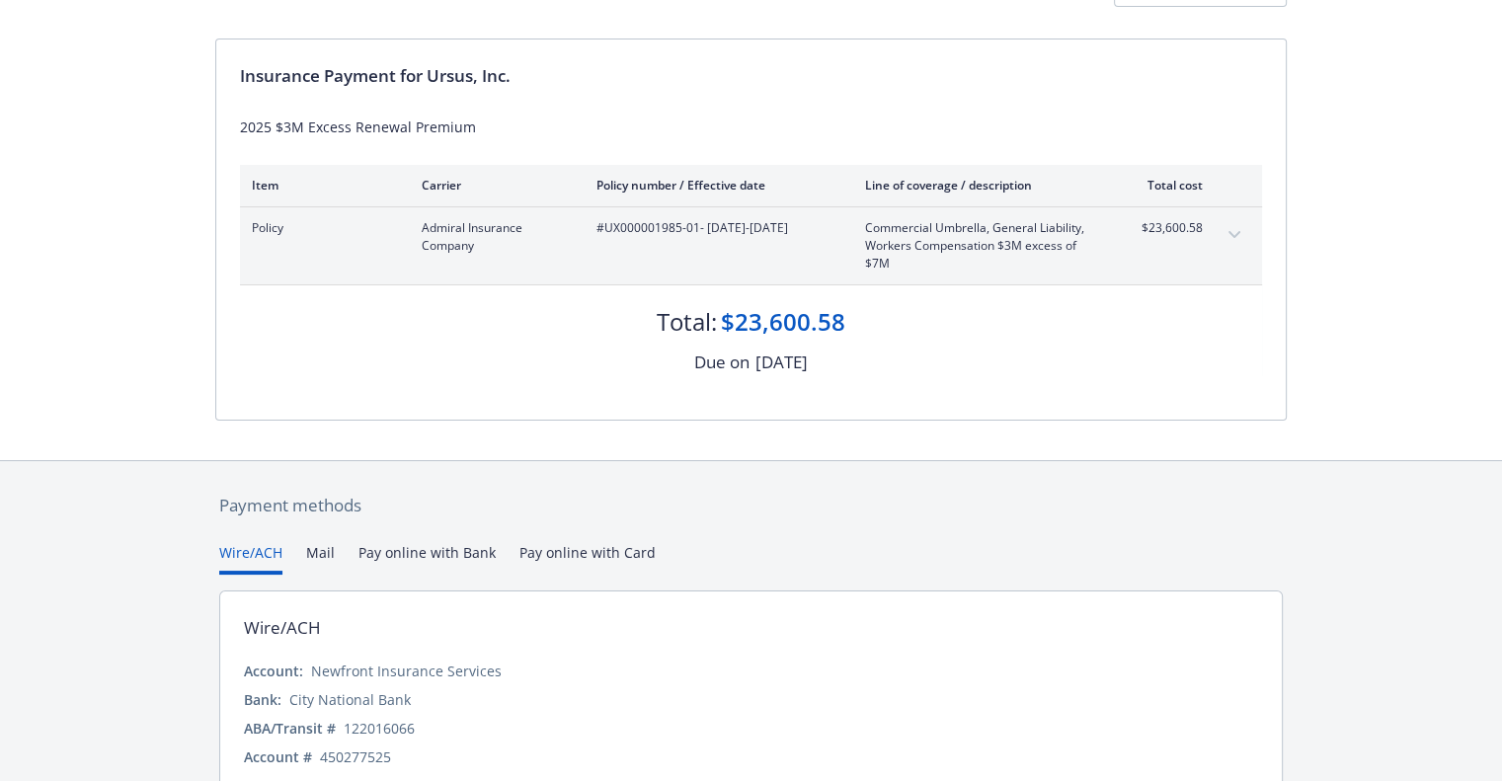
scroll to position [55, 0]
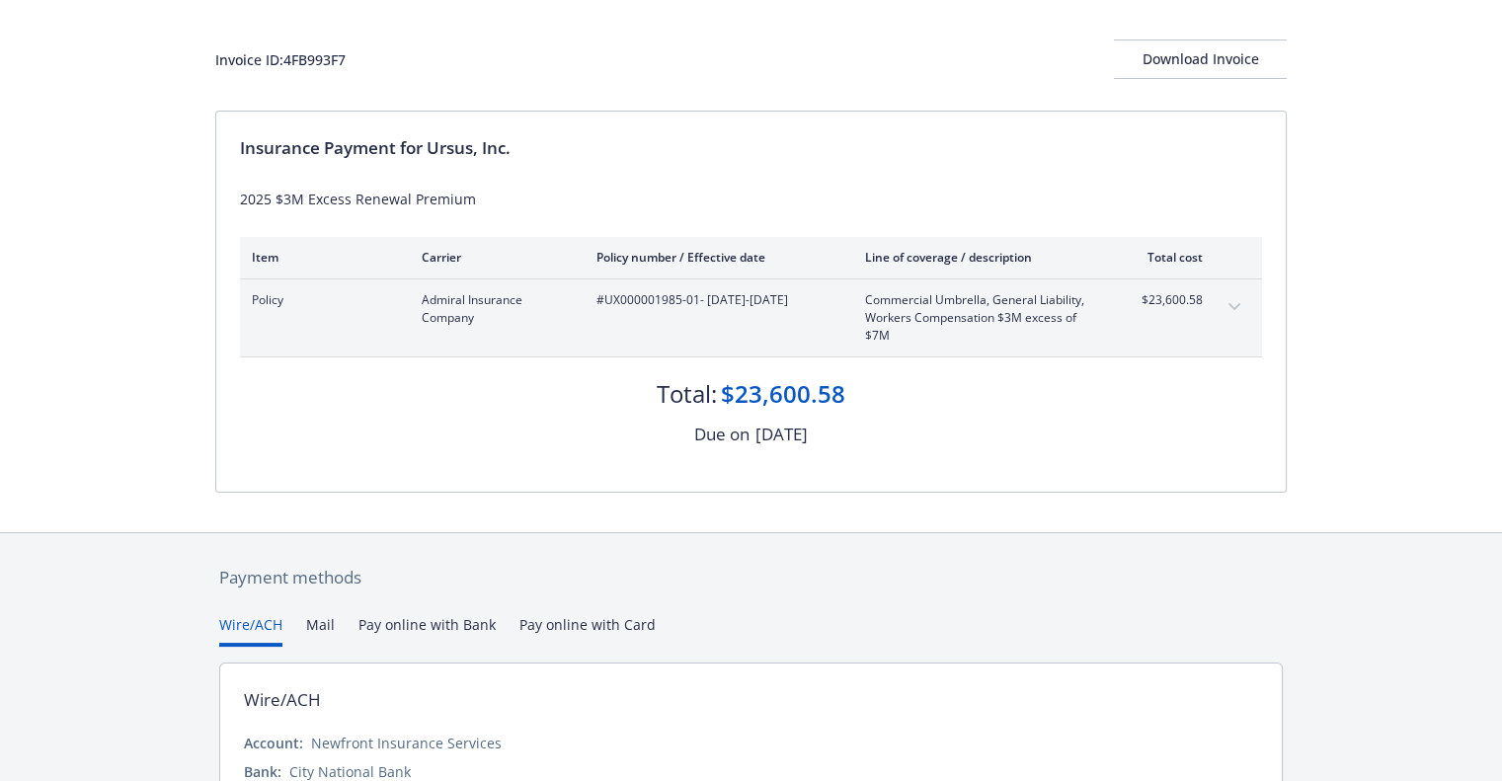
scroll to position [197, 0]
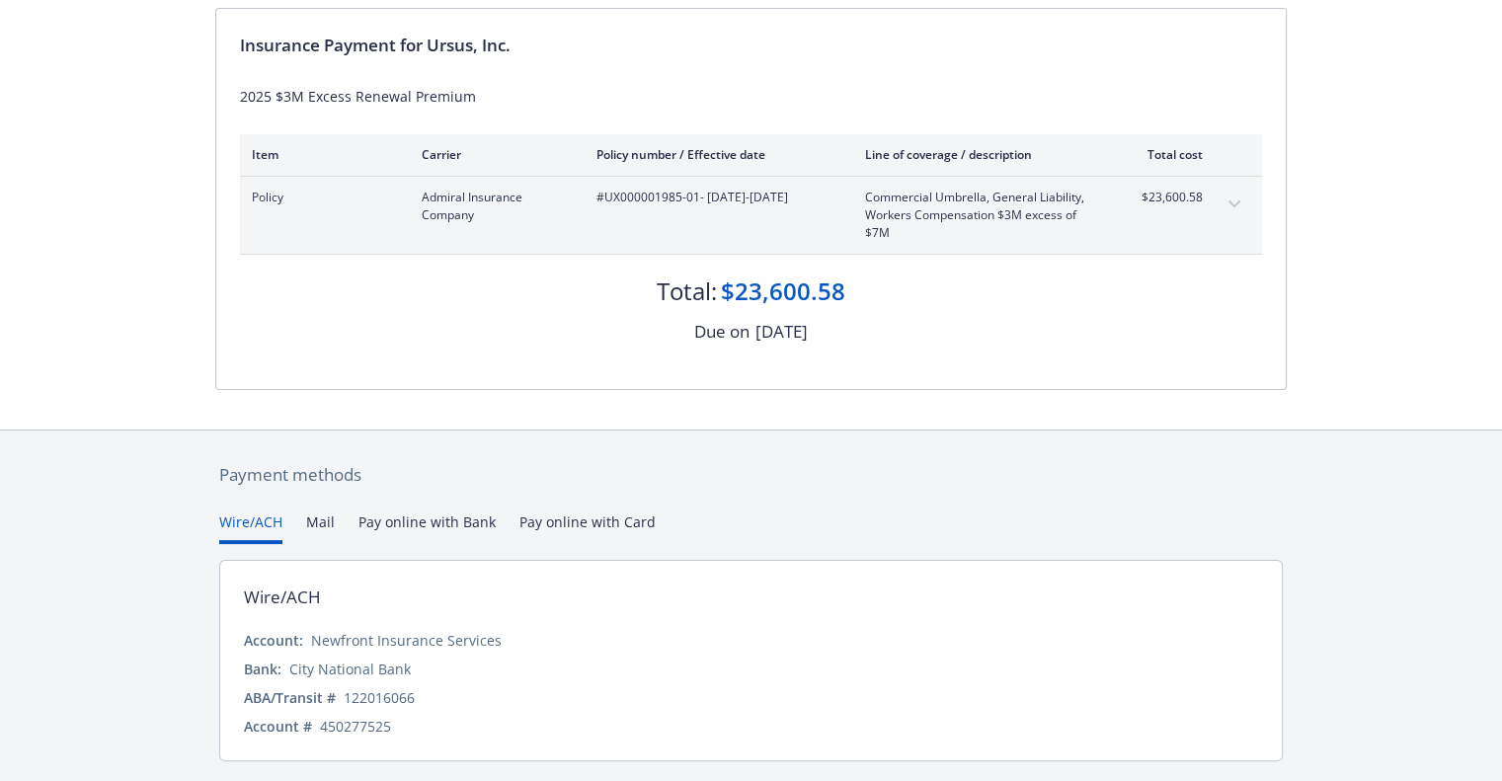
click at [1236, 201] on icon "expand content" at bounding box center [1234, 203] width 12 height 7
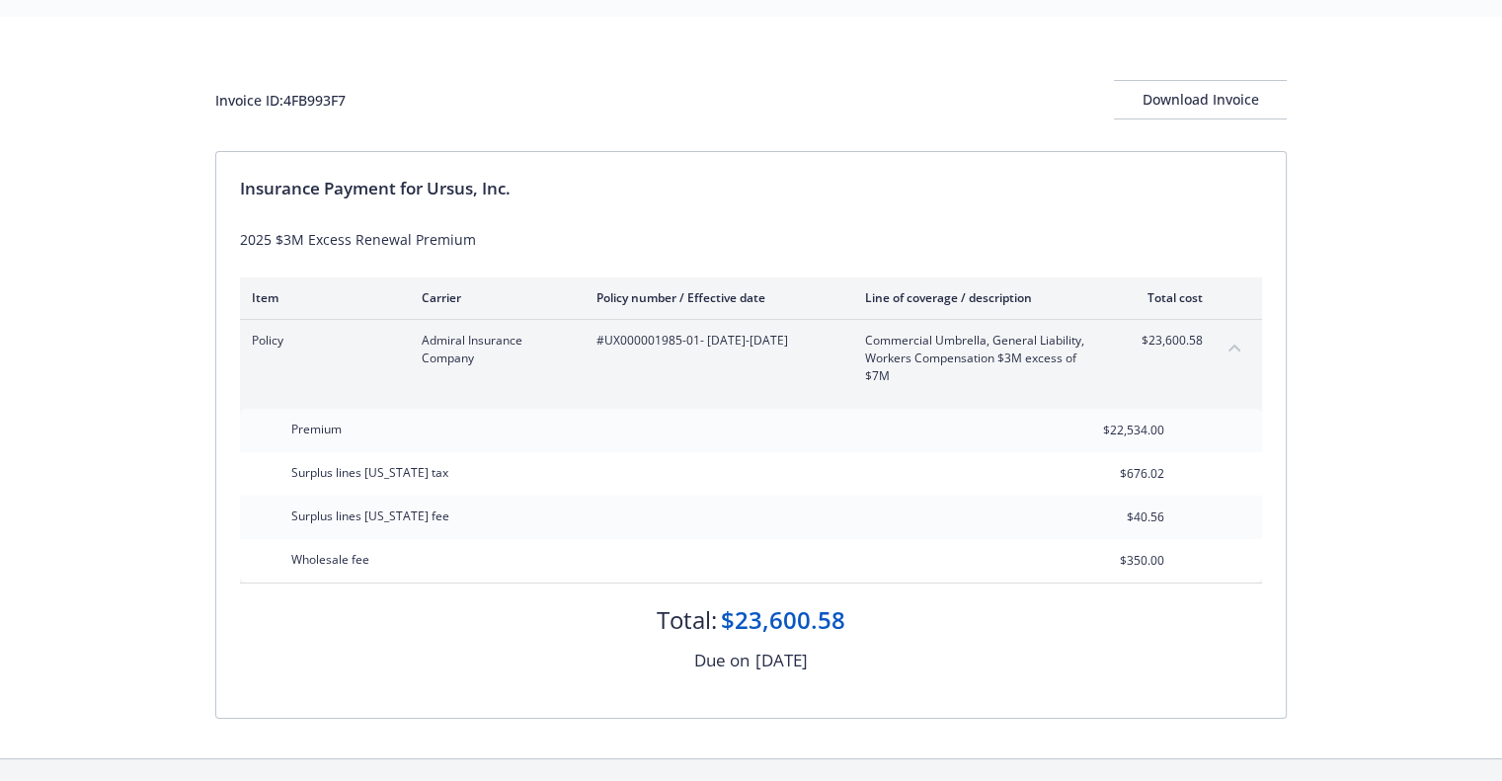
scroll to position [0, 0]
